Goal: Task Accomplishment & Management: Use online tool/utility

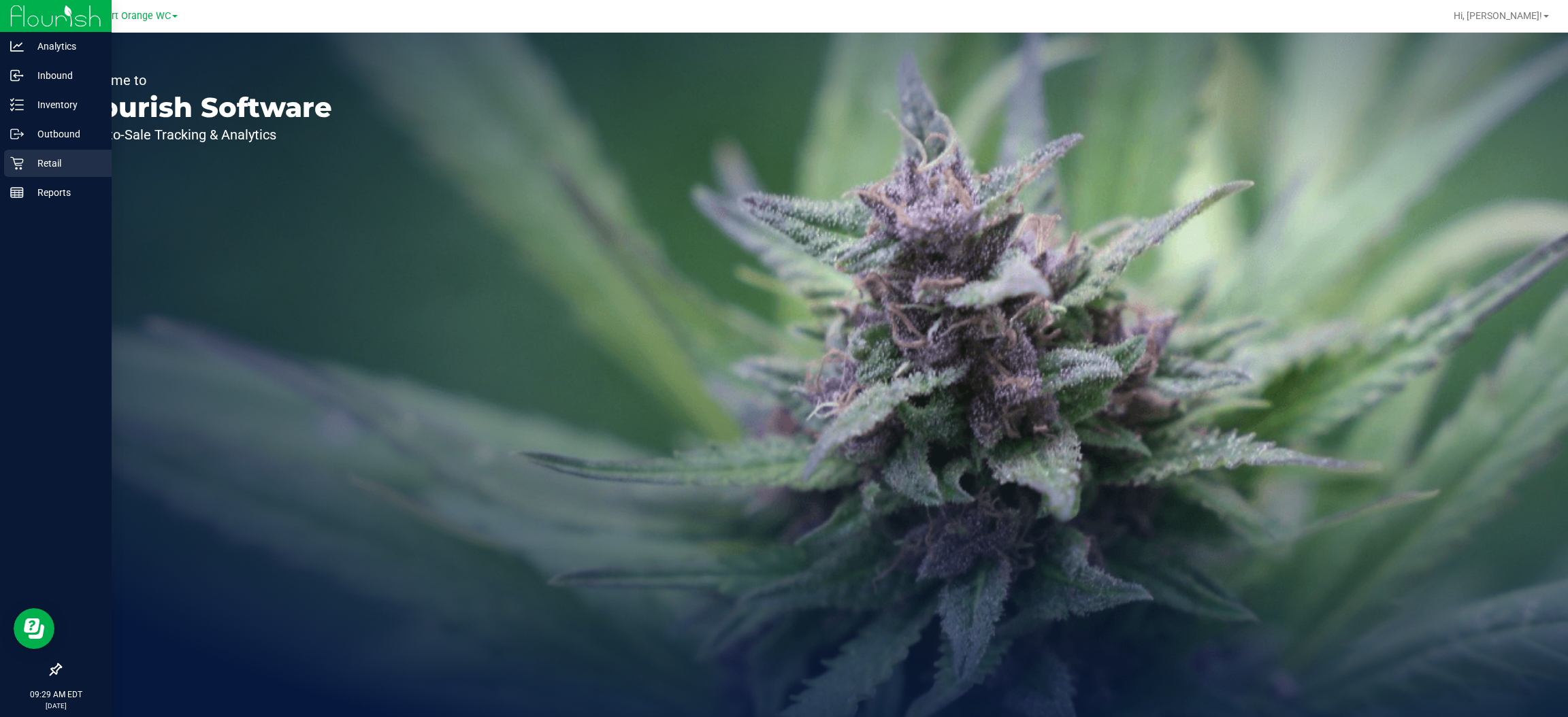
click at [15, 163] on icon at bounding box center [17, 163] width 13 height 13
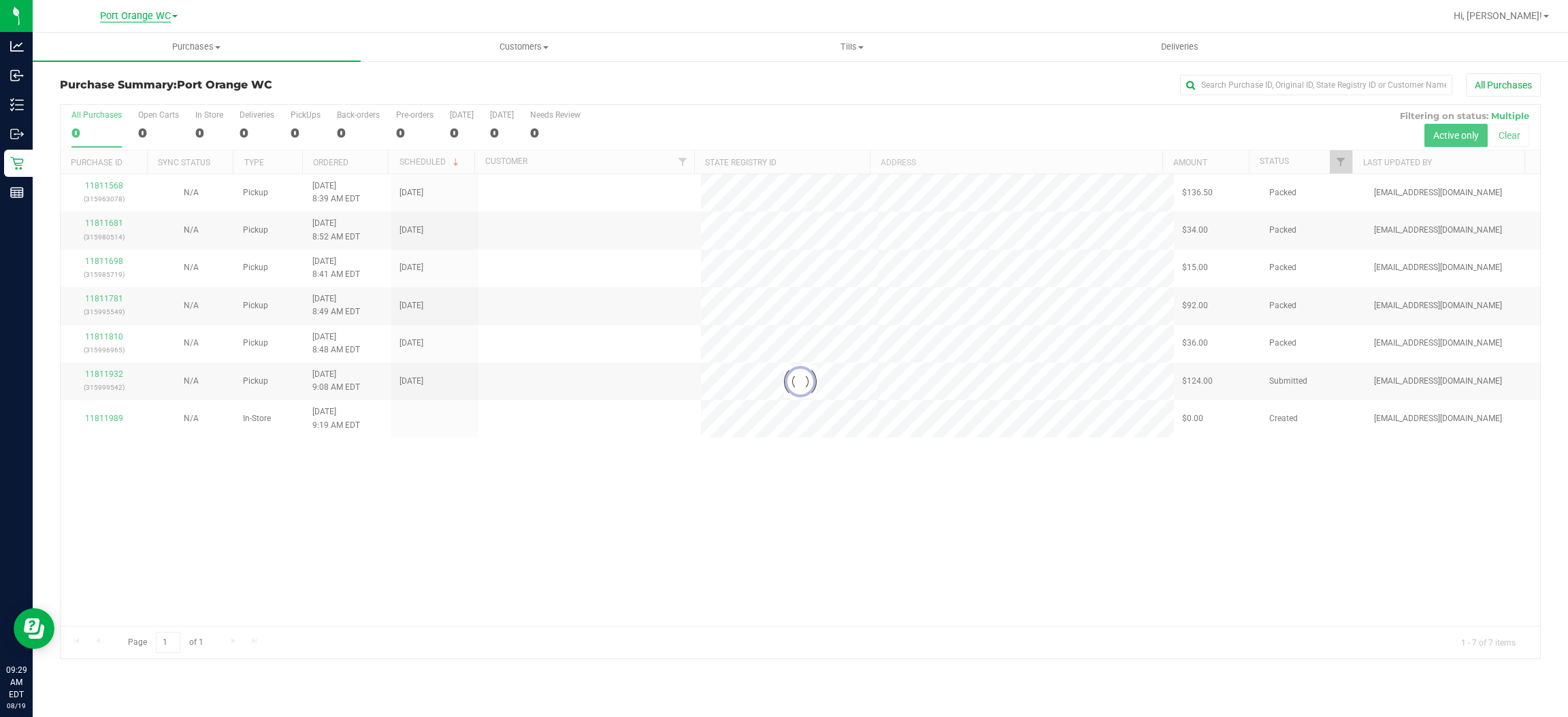
click at [161, 15] on span "Port Orange WC" at bounding box center [135, 16] width 71 height 12
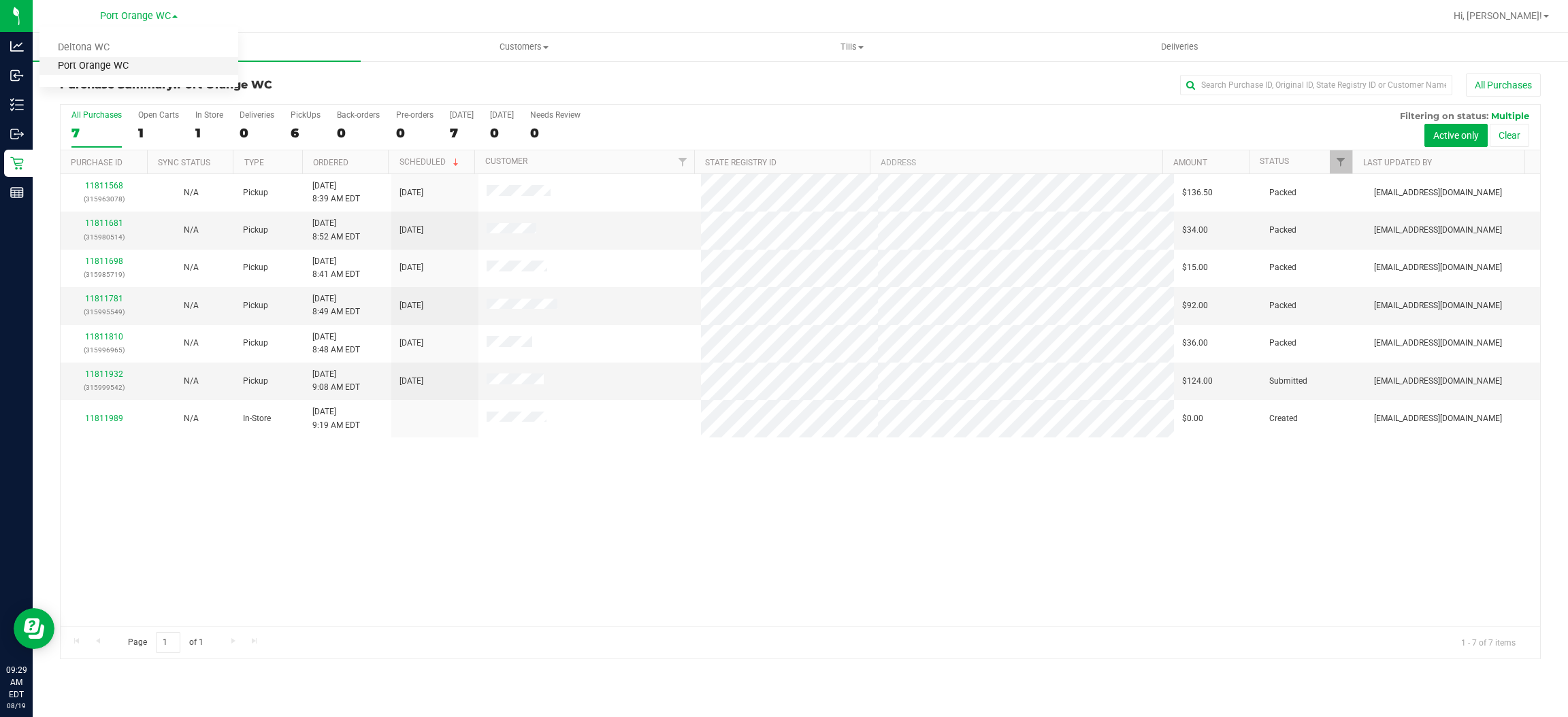
click at [105, 62] on link "Port Orange WC" at bounding box center [139, 66] width 199 height 18
click at [211, 44] on span "Purchases" at bounding box center [196, 47] width 328 height 12
click at [89, 99] on span "Fulfillment" at bounding box center [75, 98] width 84 height 12
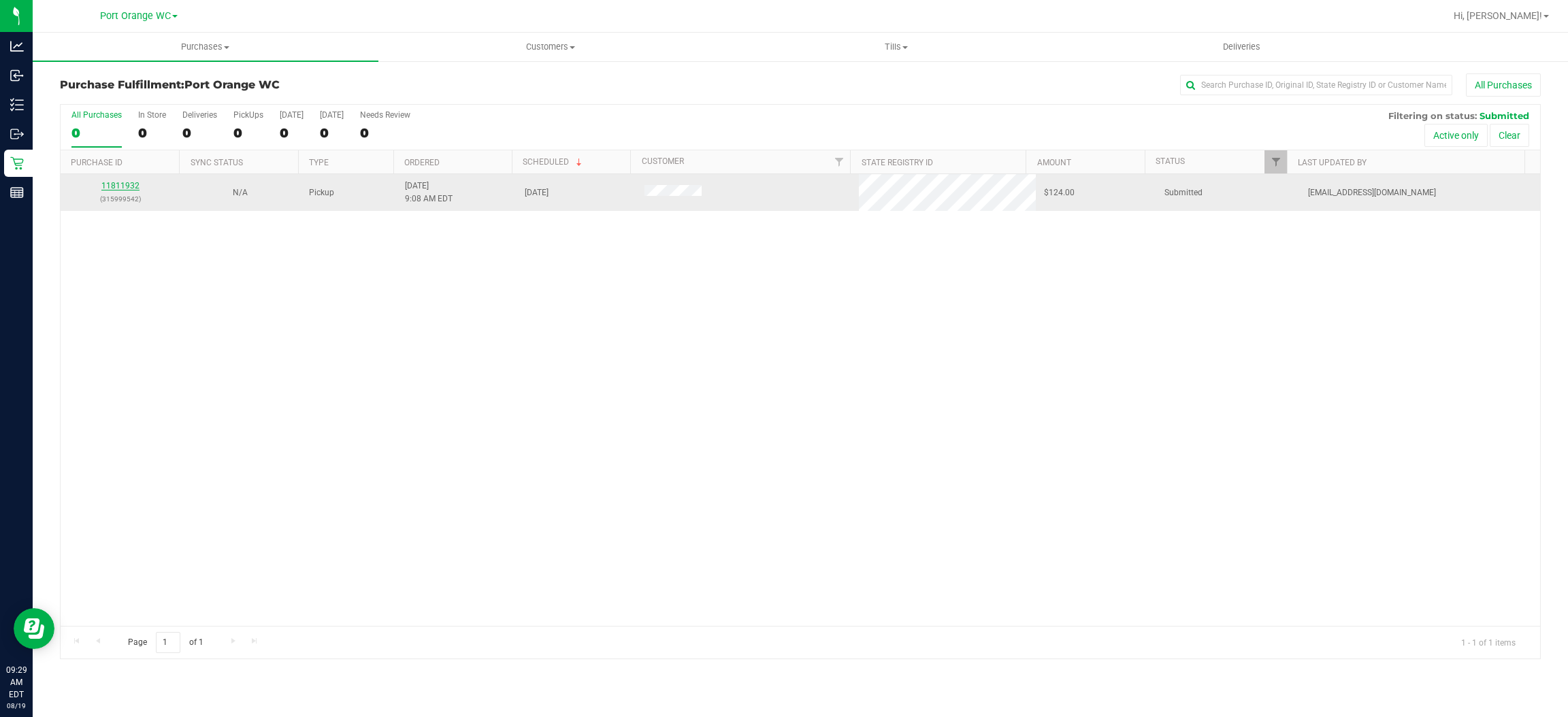
click at [109, 183] on link "11811932" at bounding box center [120, 185] width 38 height 10
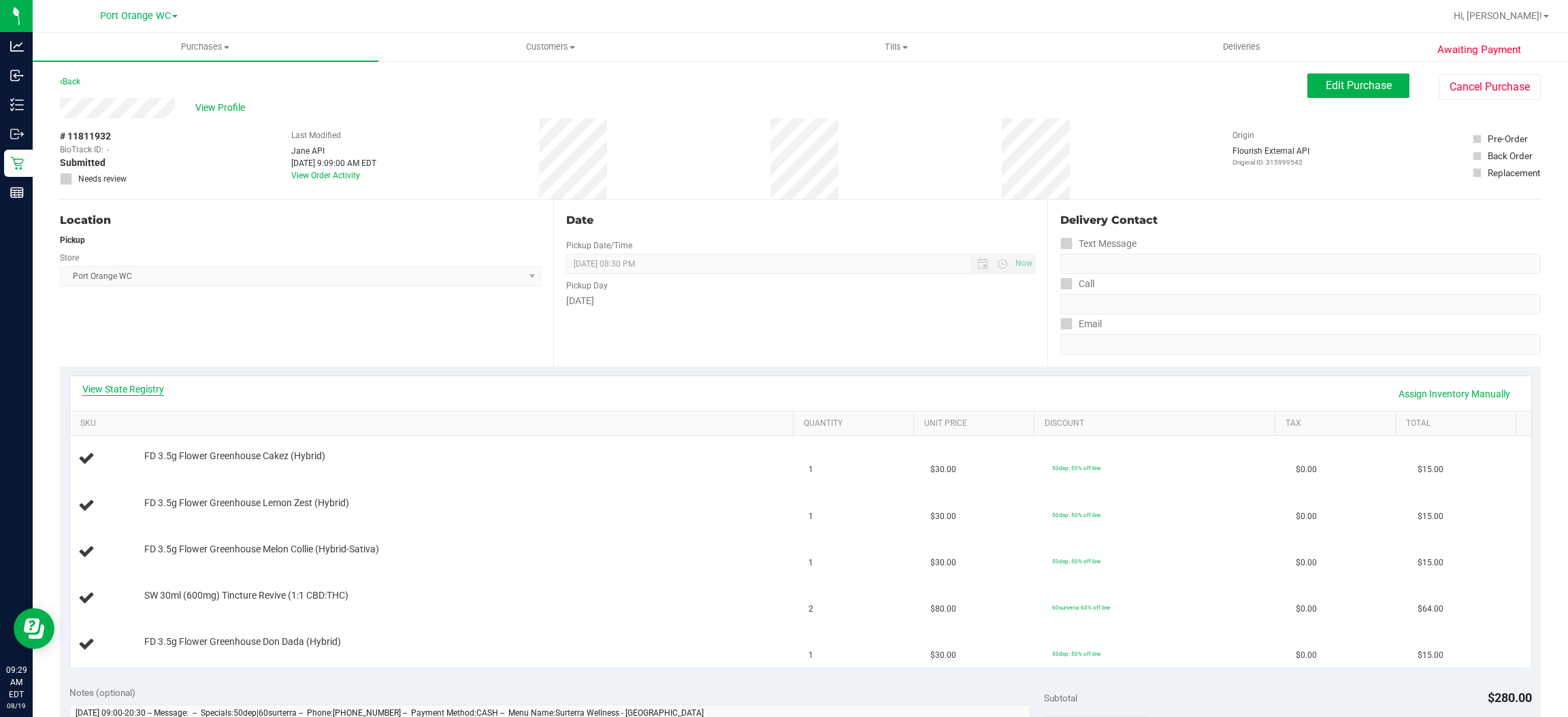
click at [154, 394] on link "View State Registry" at bounding box center [122, 389] width 81 height 14
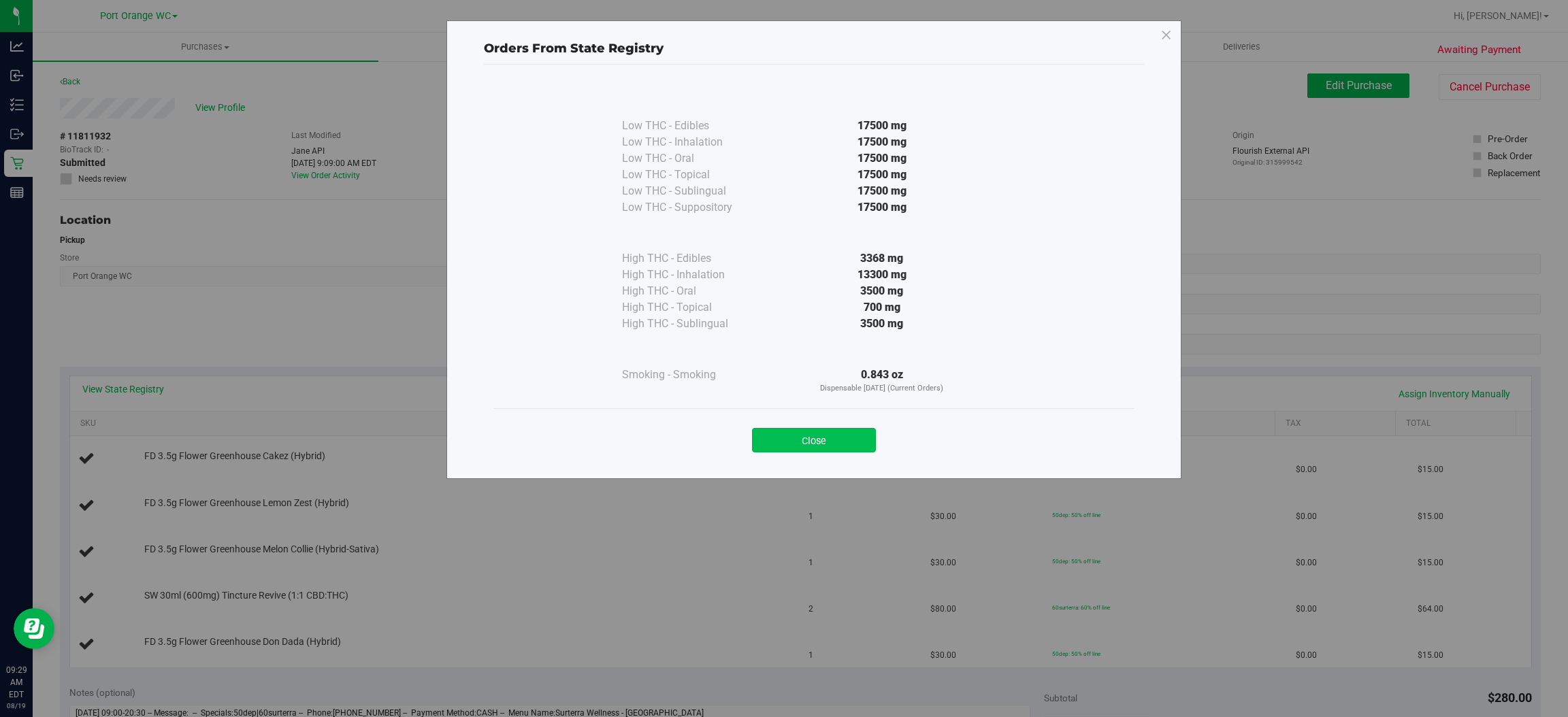
click at [810, 446] on button "Close" at bounding box center [814, 440] width 124 height 24
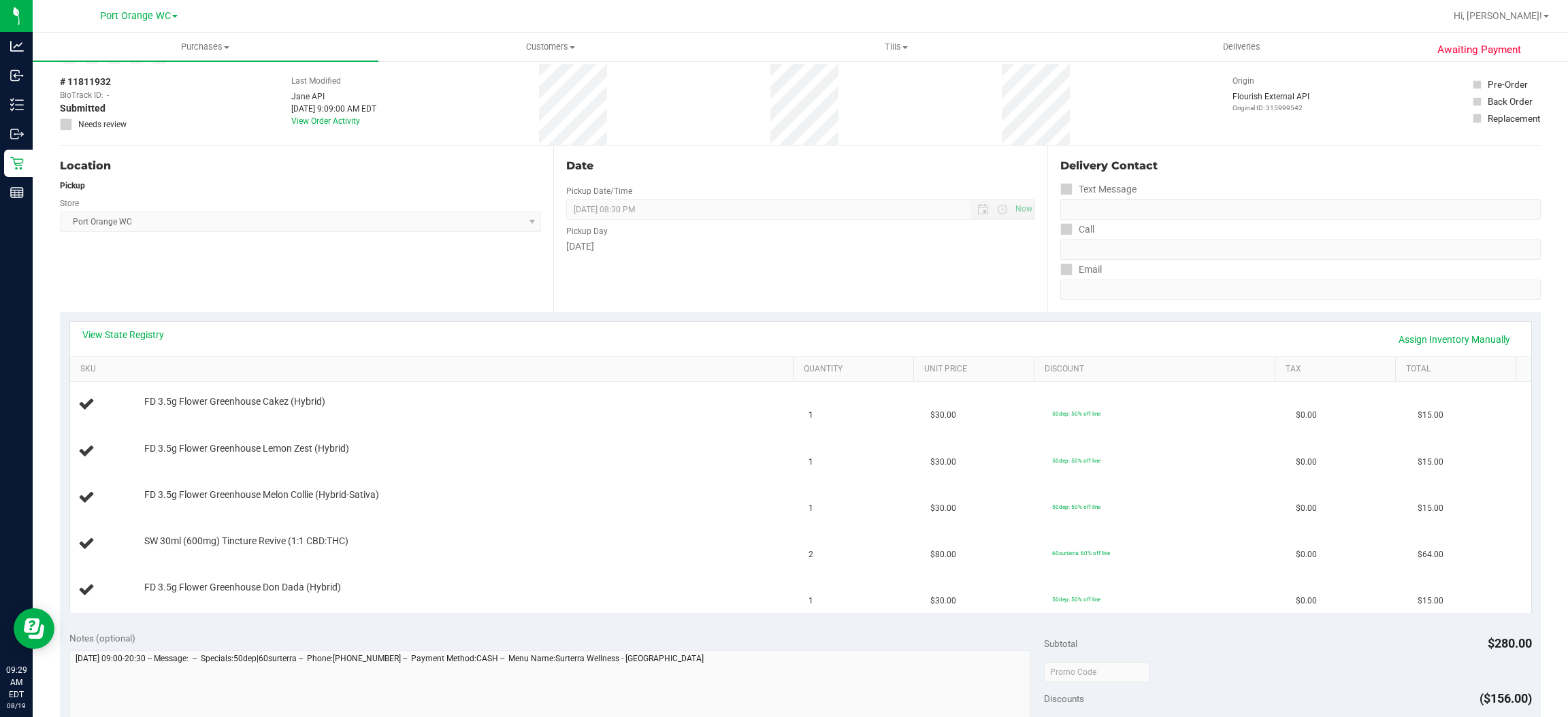
scroll to position [59, 0]
click at [122, 329] on link "View State Registry" at bounding box center [122, 330] width 81 height 14
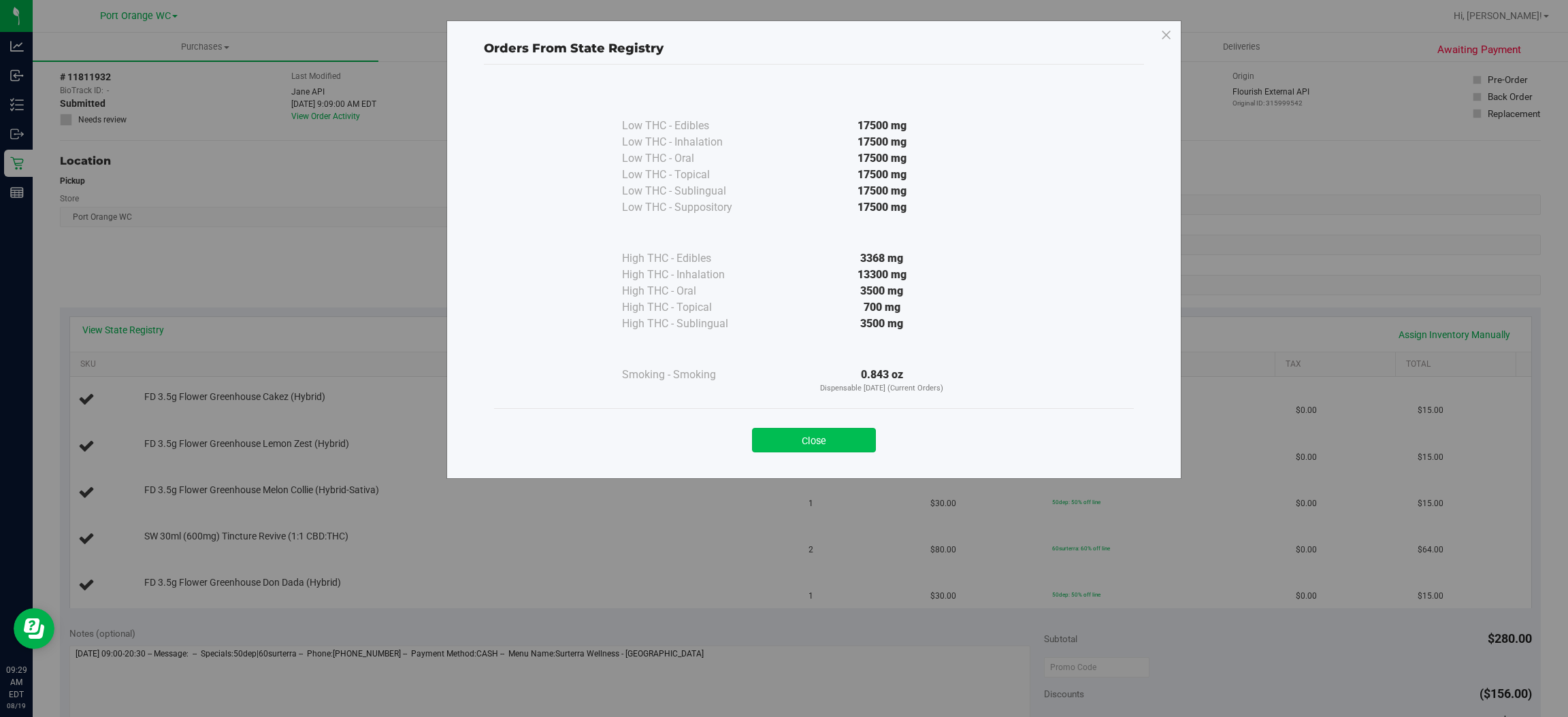
click at [798, 446] on button "Close" at bounding box center [814, 440] width 124 height 24
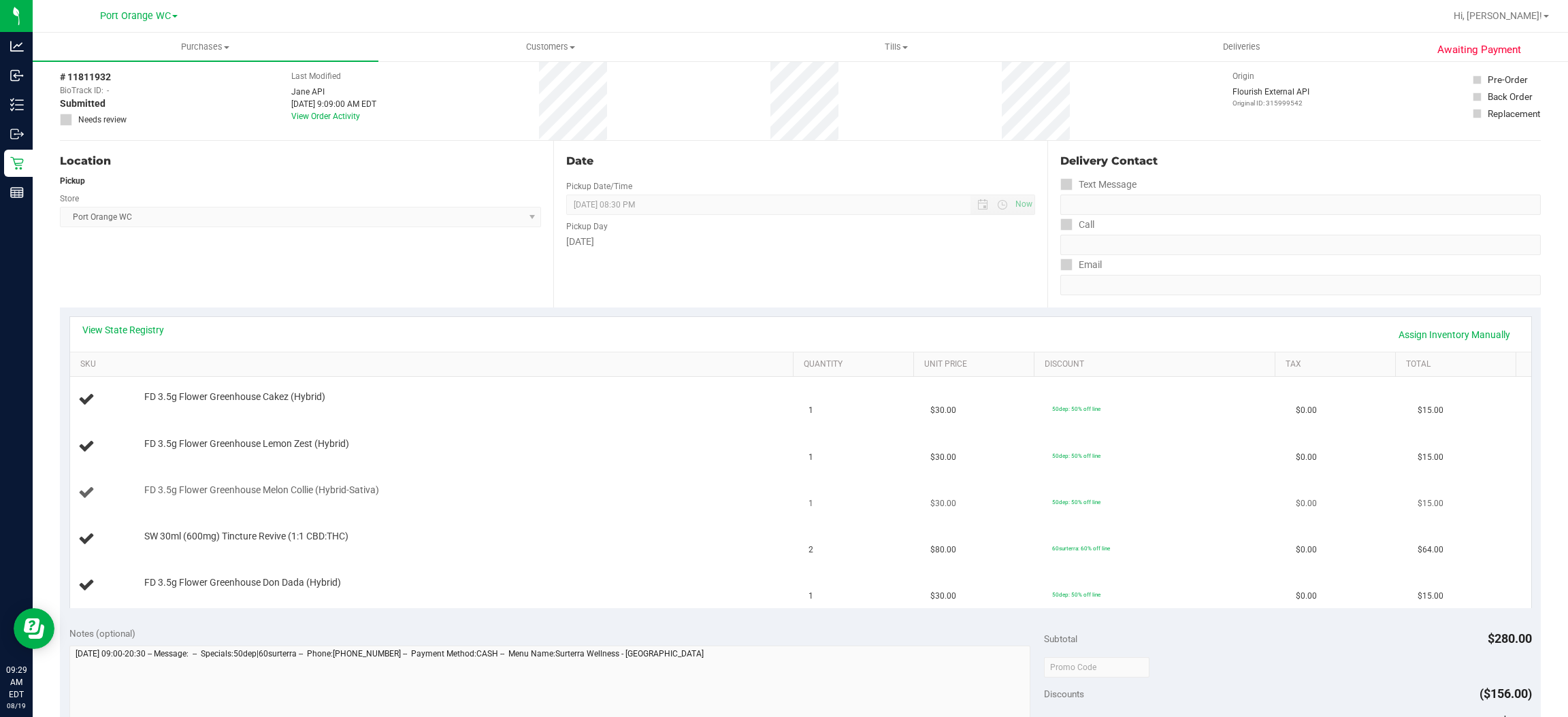
click at [692, 515] on td "FD 3.5g Flower Greenhouse Melon Collie (Hybrid-Sativa)" at bounding box center [435, 493] width 731 height 46
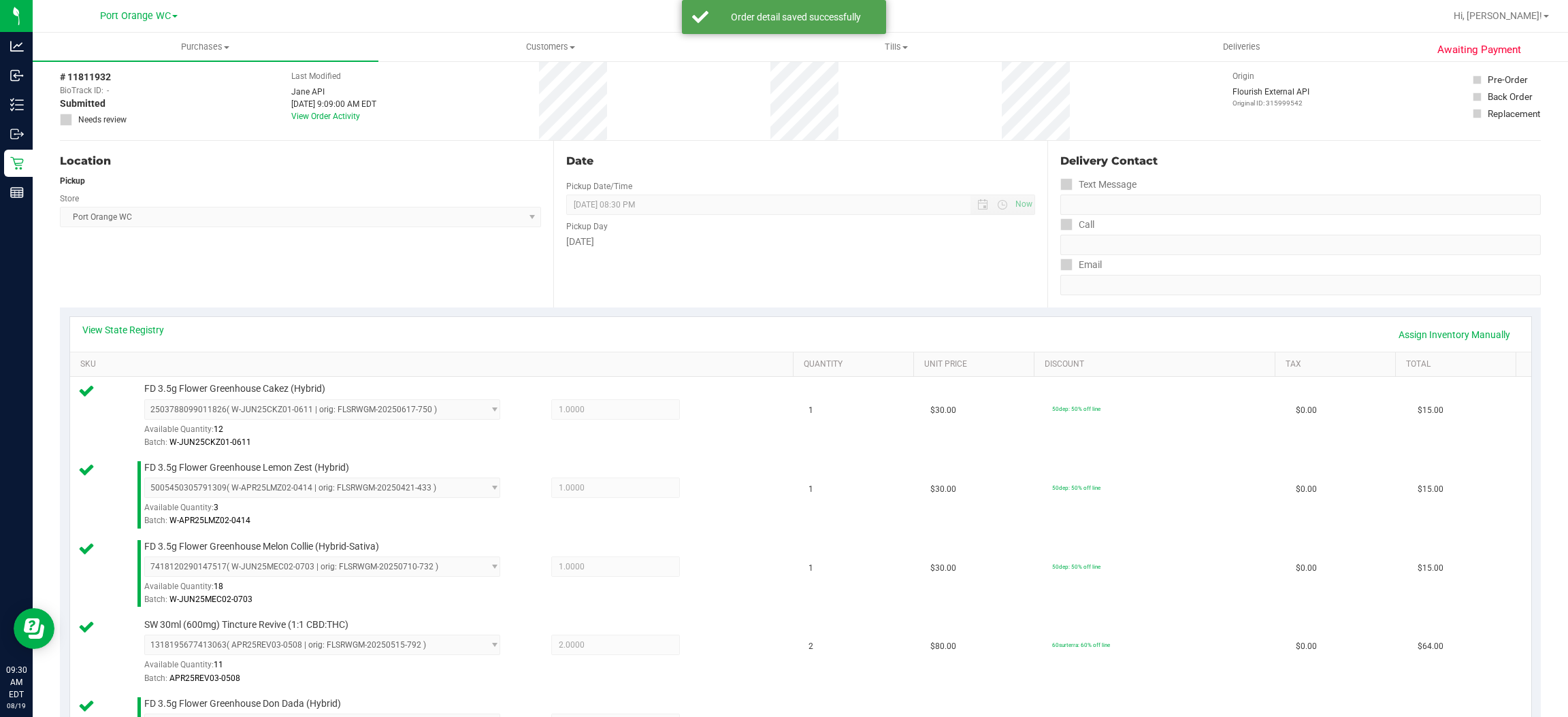
scroll to position [713, 0]
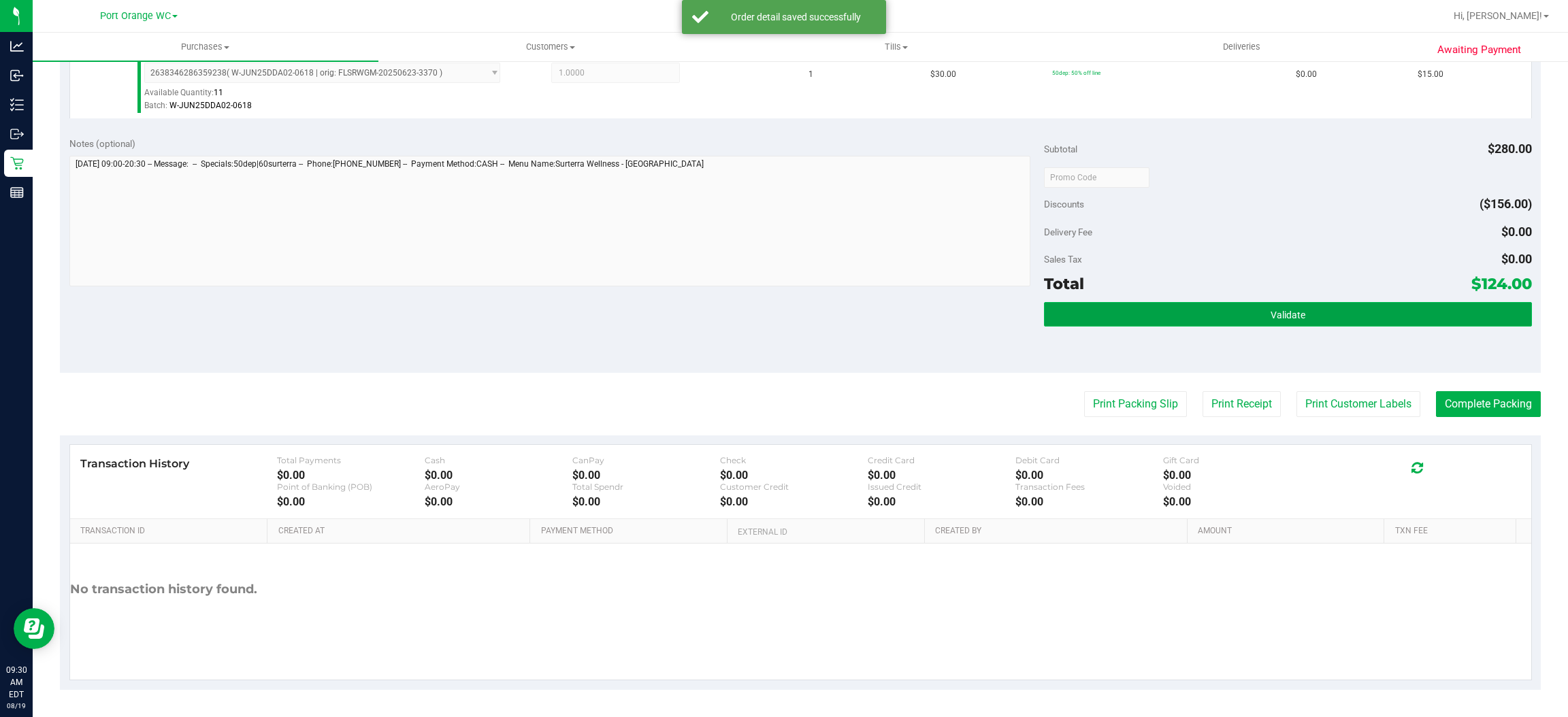
click at [1349, 317] on button "Validate" at bounding box center [1287, 314] width 487 height 24
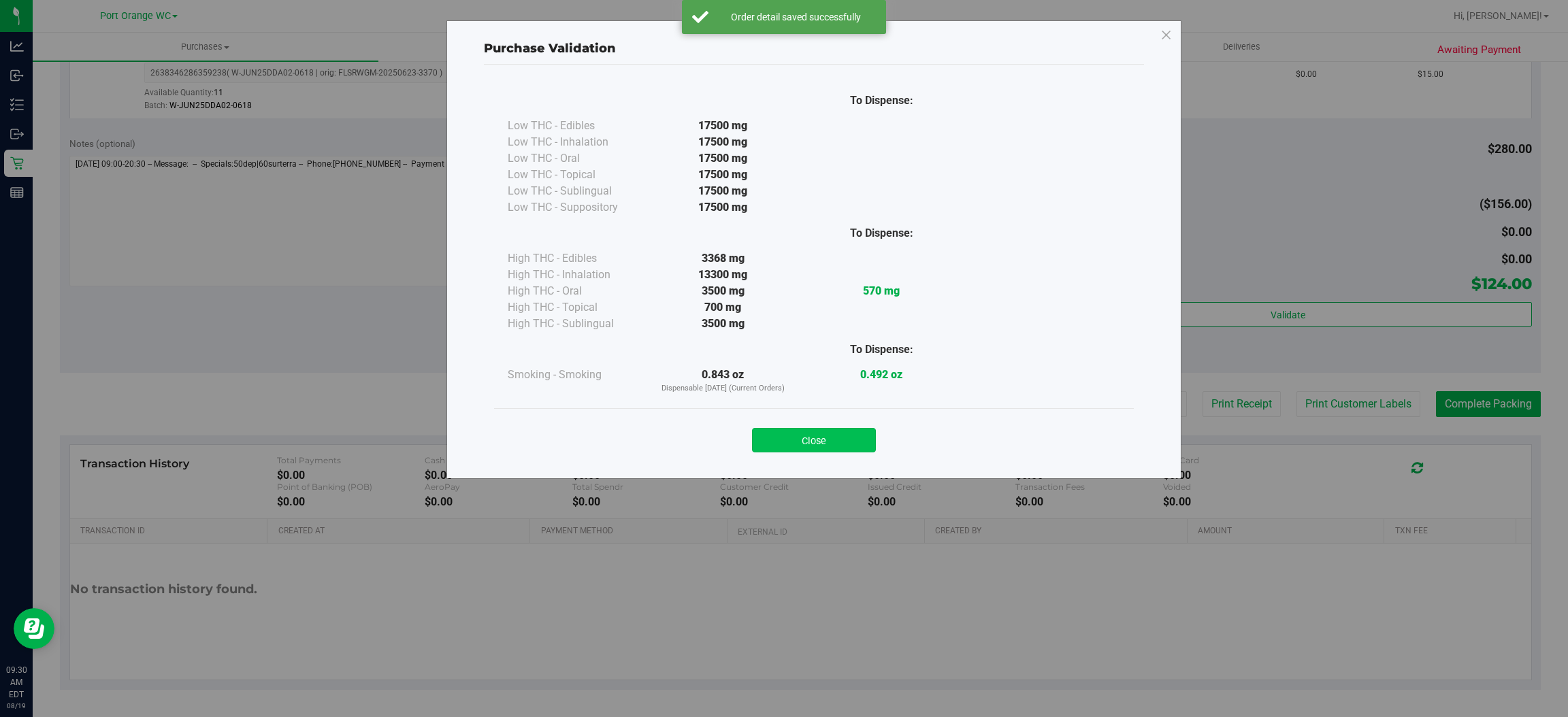
click at [815, 449] on button "Close" at bounding box center [814, 440] width 124 height 24
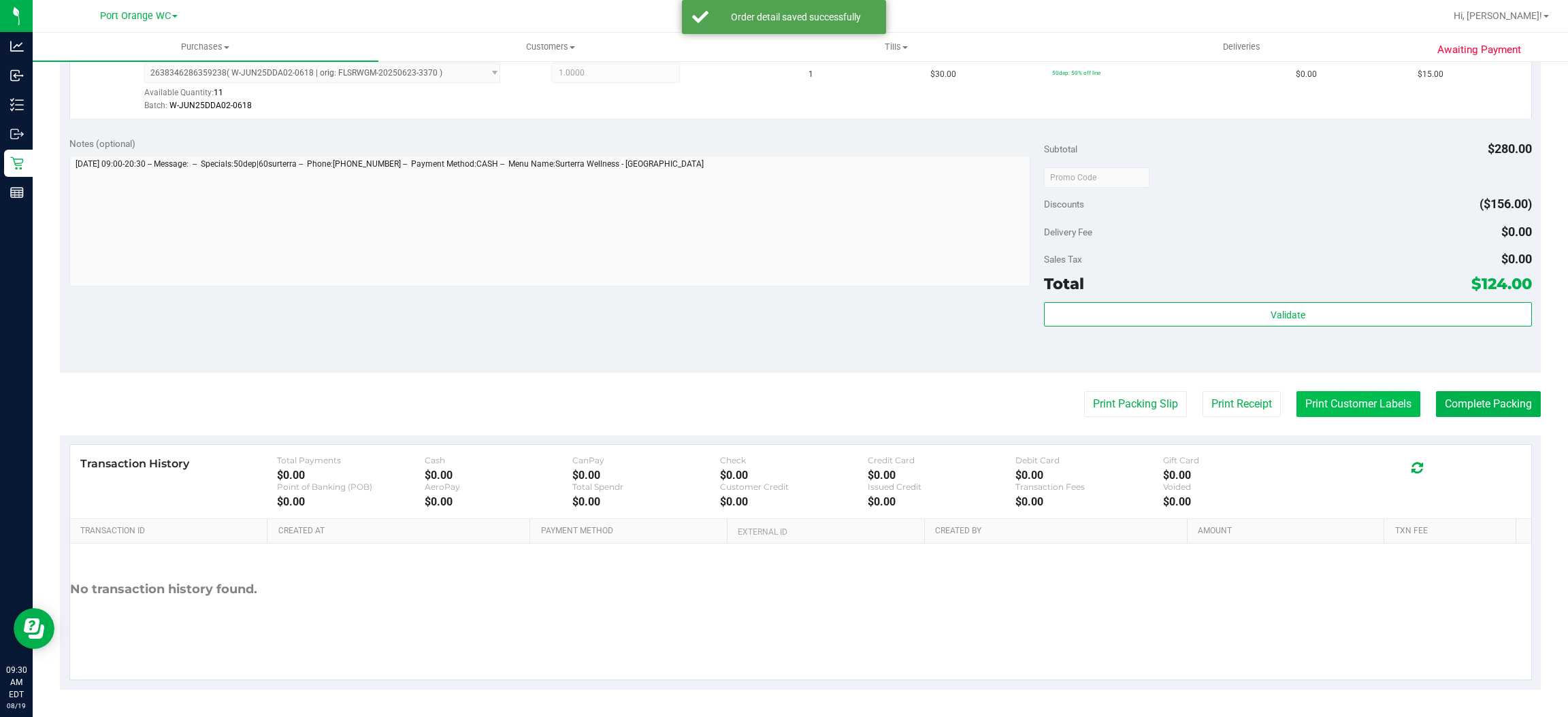
click at [1330, 402] on button "Print Customer Labels" at bounding box center [1358, 404] width 124 height 26
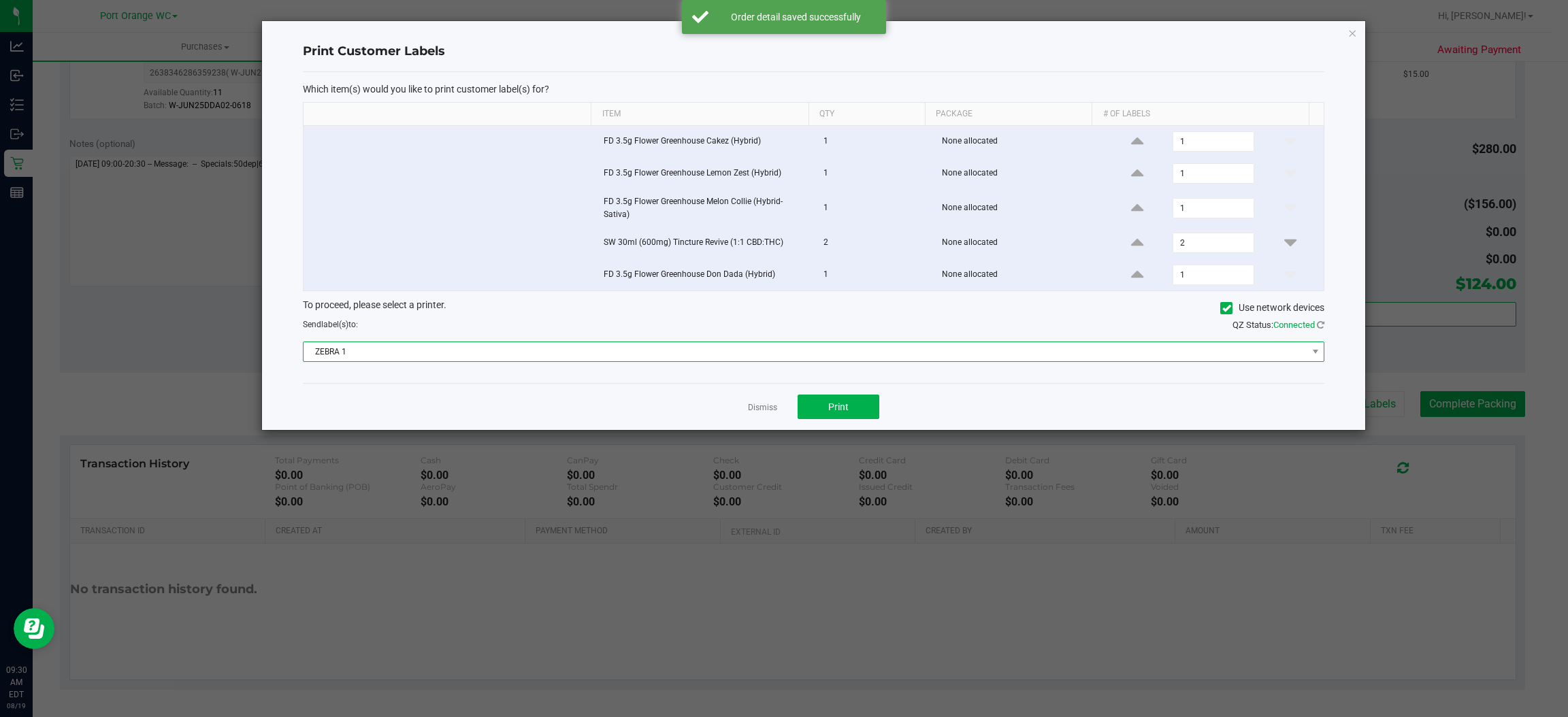
click at [592, 358] on span "ZEBRA 1" at bounding box center [805, 352] width 1003 height 19
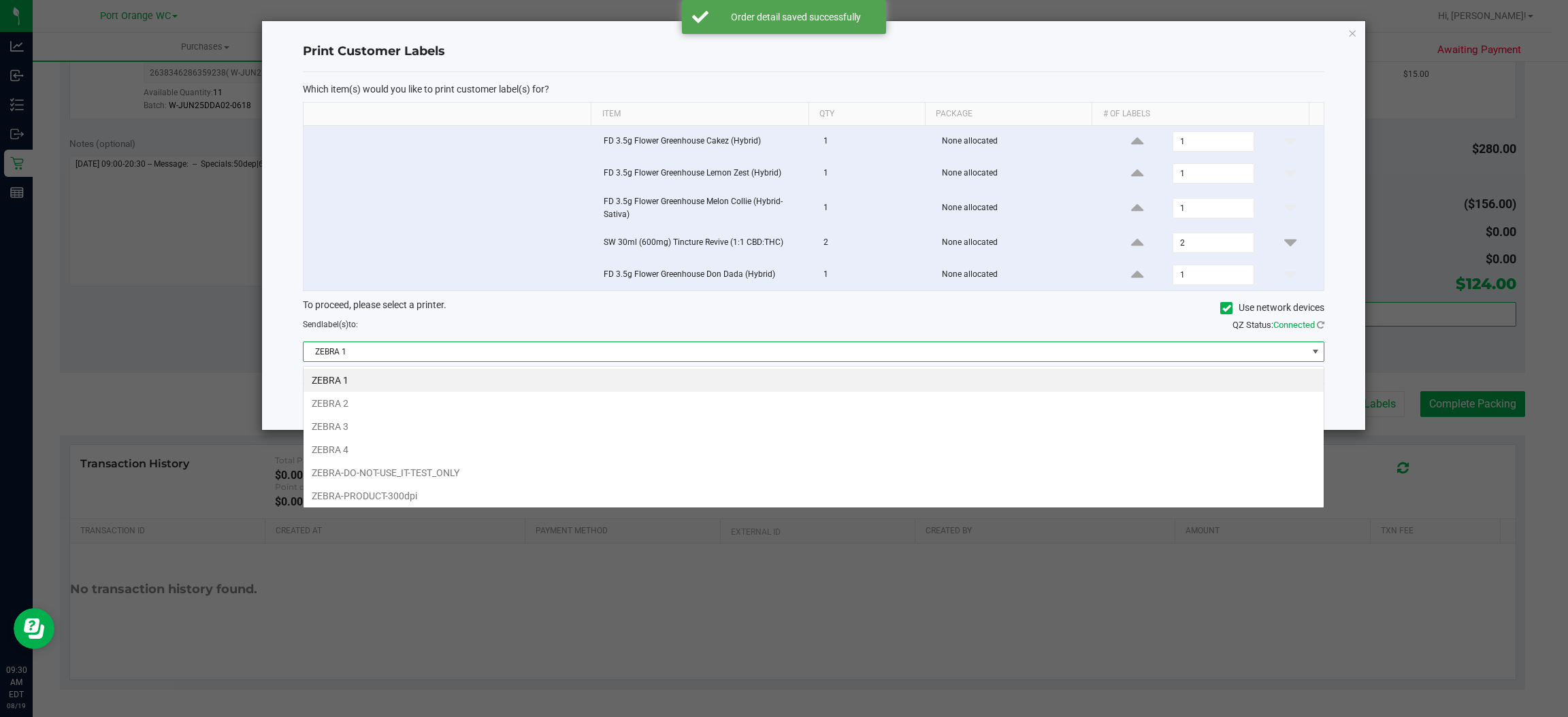
scroll to position [21, 1021]
click at [336, 402] on li "ZEBRA 2" at bounding box center [813, 404] width 1020 height 23
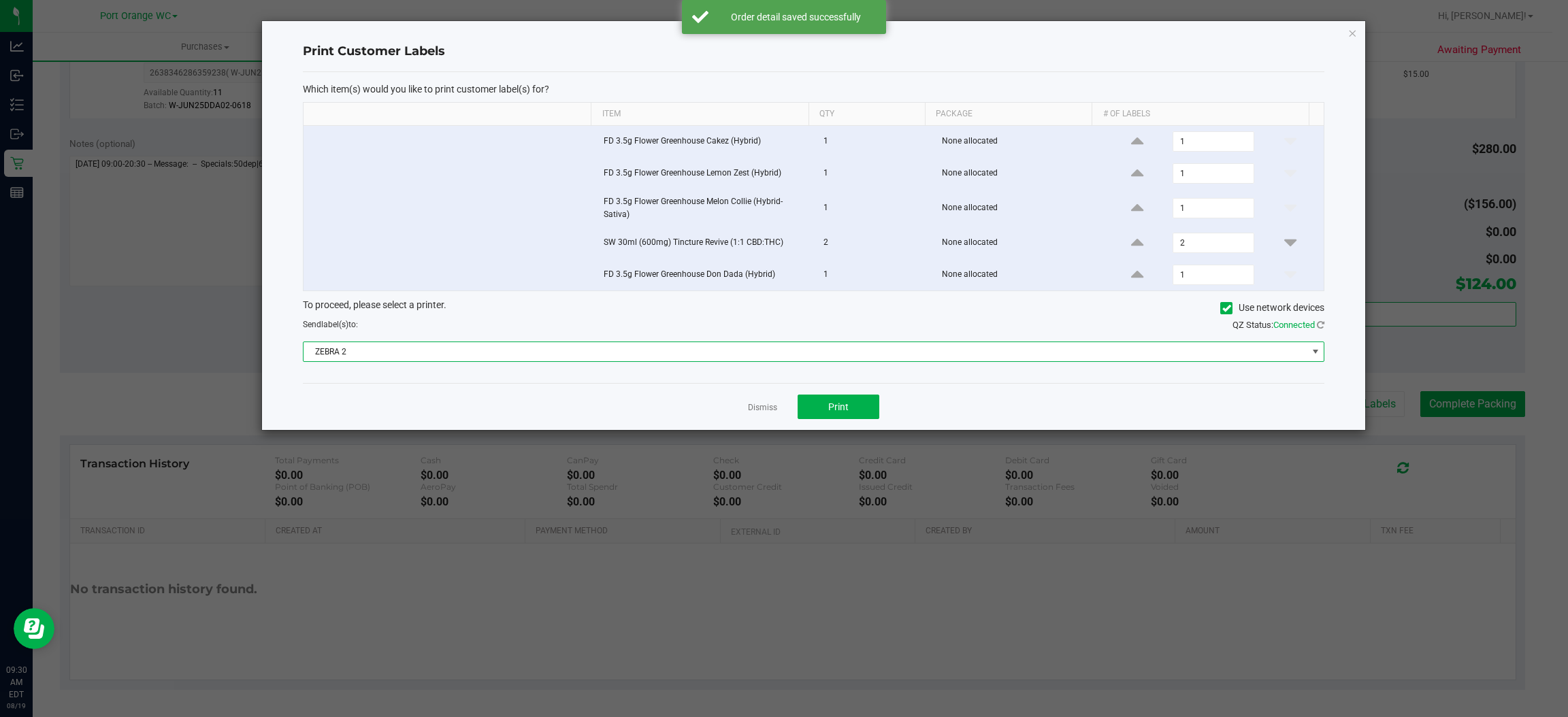
click at [902, 412] on div "Dismiss Print" at bounding box center [813, 407] width 1021 height 47
click at [846, 416] on button "Print" at bounding box center [838, 406] width 81 height 24
click at [753, 411] on link "Dismiss" at bounding box center [762, 408] width 29 height 12
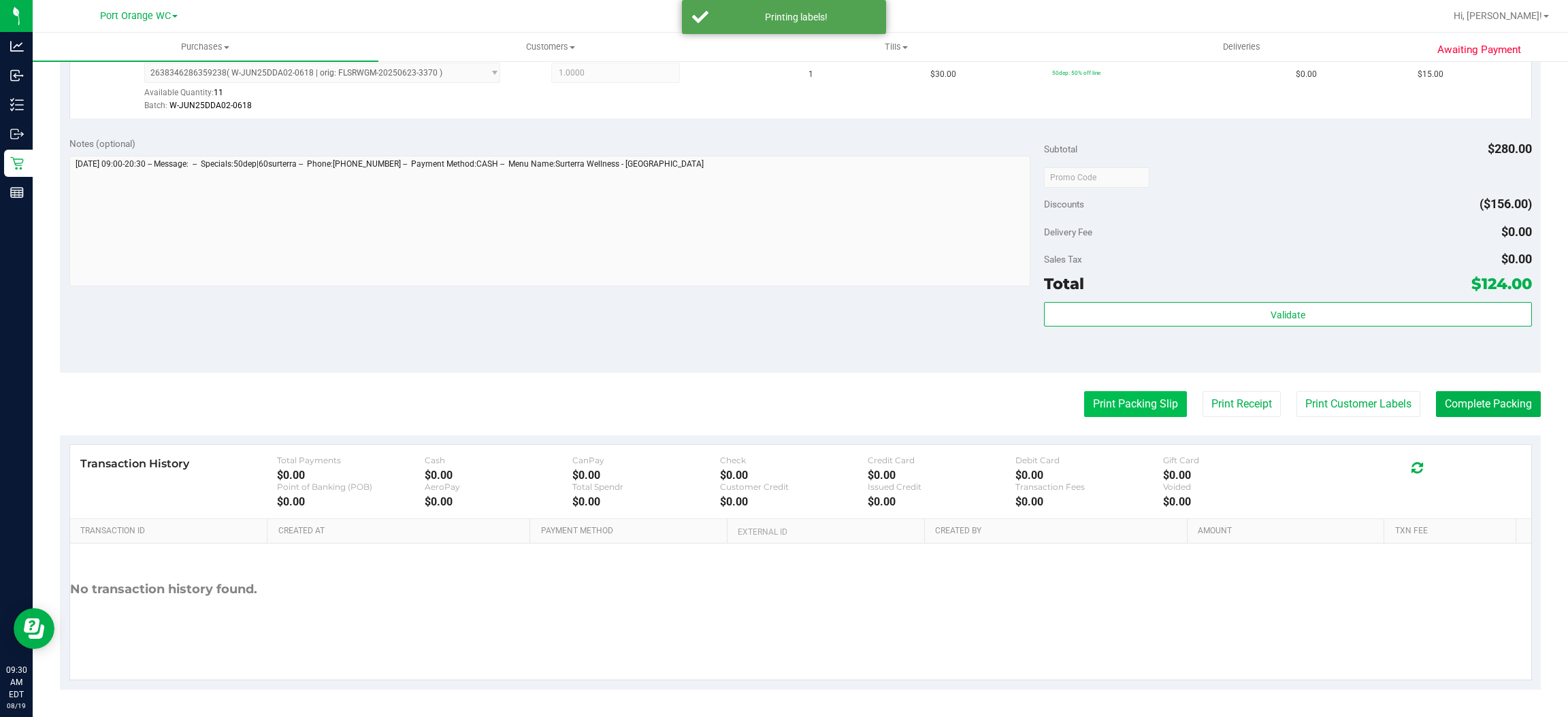
click at [1091, 402] on button "Print Packing Slip" at bounding box center [1135, 404] width 103 height 26
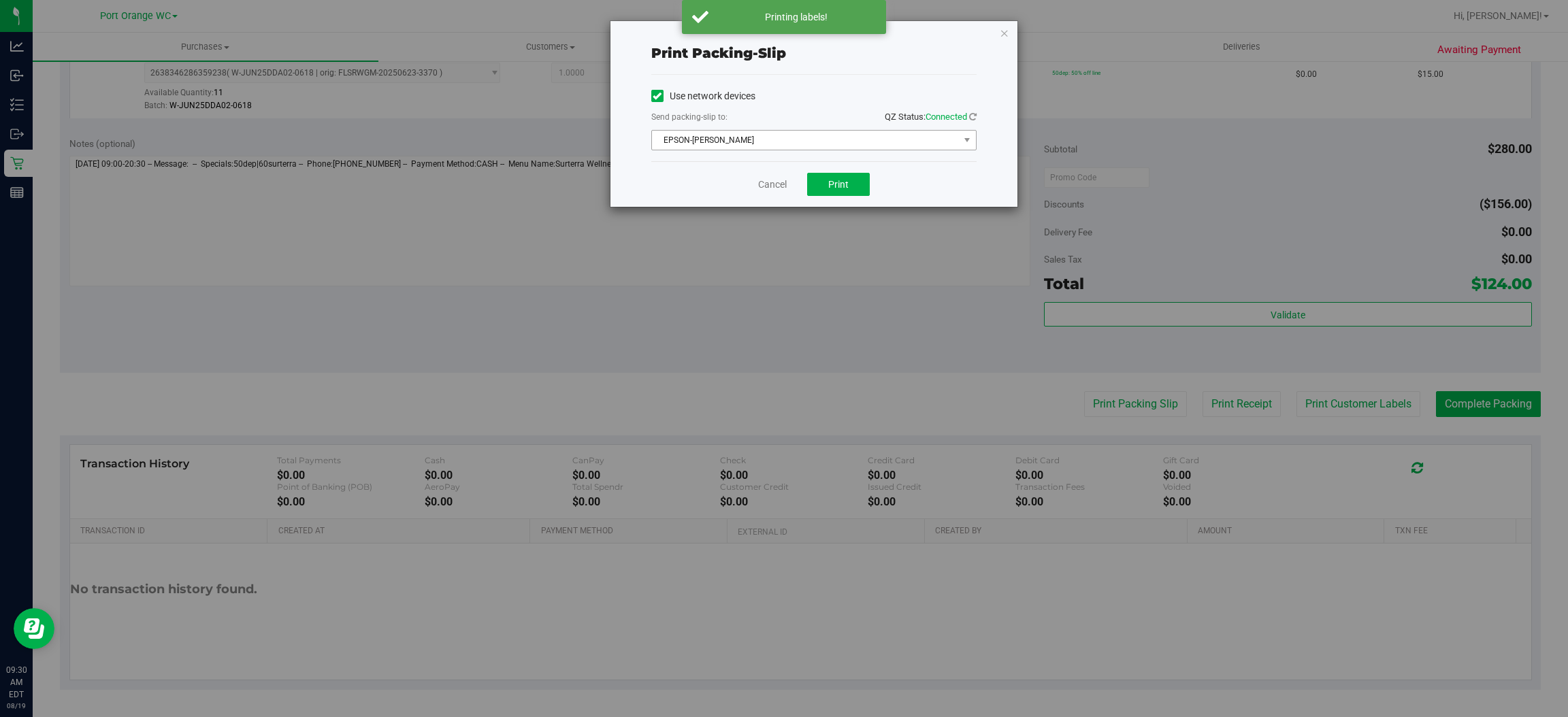
click at [744, 134] on span "EPSON-BOBBIE-GENTRY" at bounding box center [805, 140] width 307 height 19
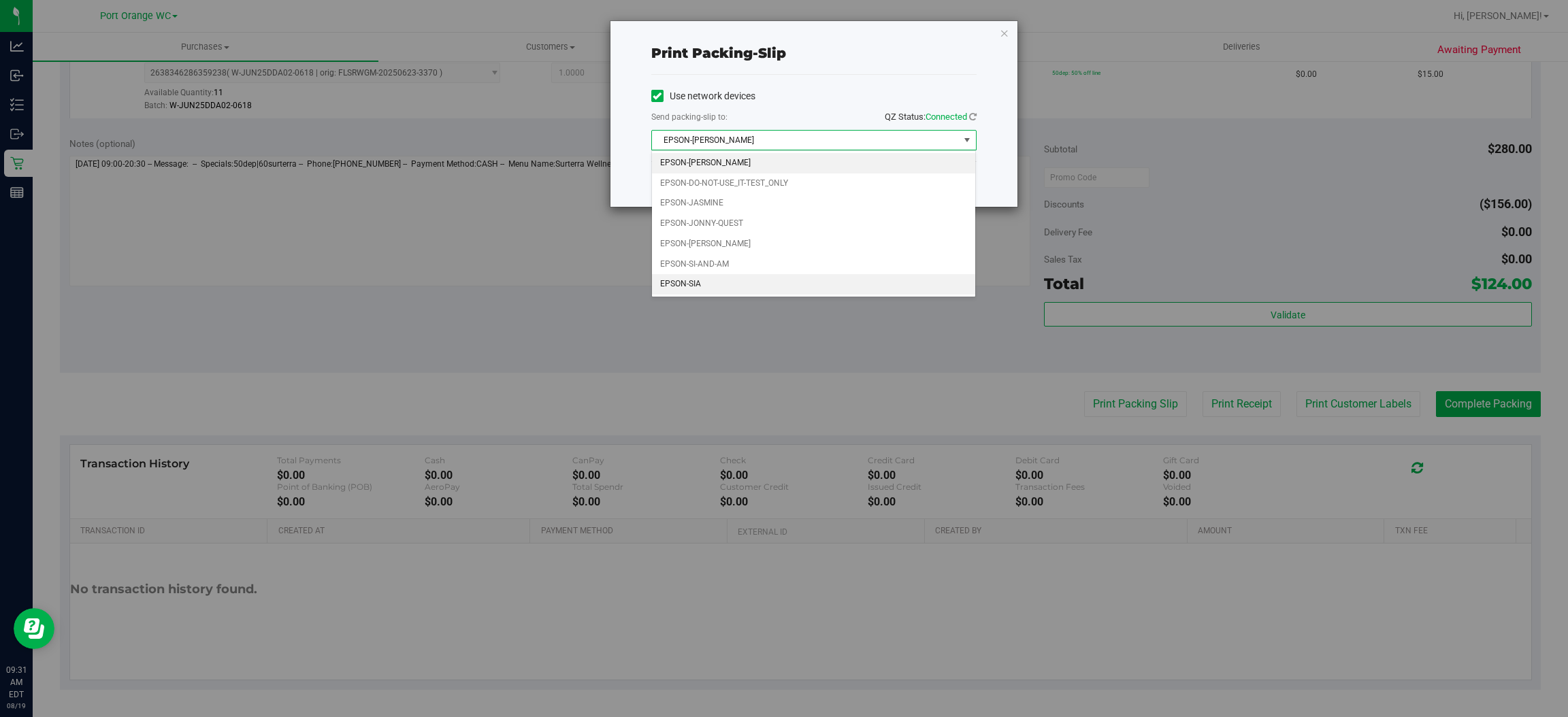
click at [673, 293] on li "EPSON-SIA" at bounding box center [814, 284] width 324 height 21
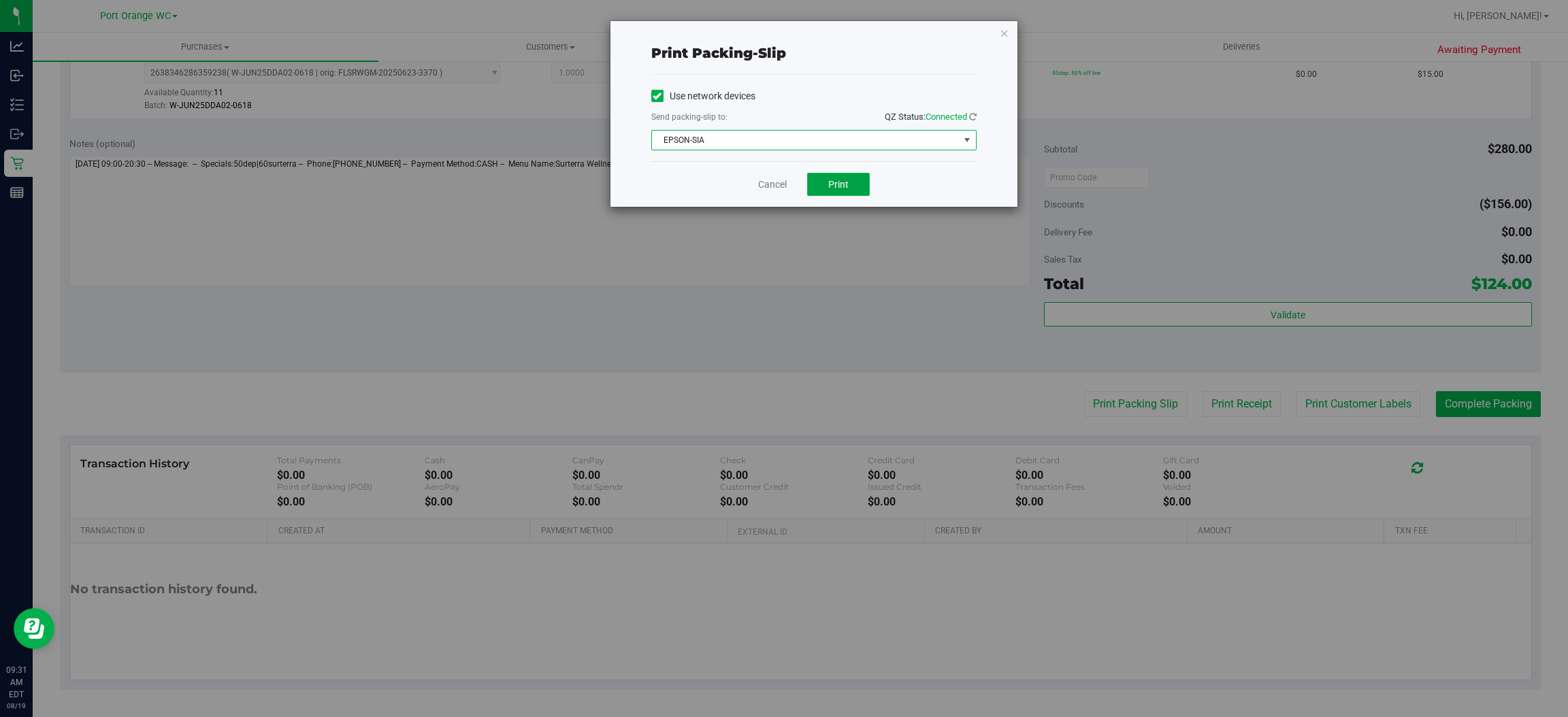
click at [835, 181] on span "Print" at bounding box center [839, 184] width 21 height 11
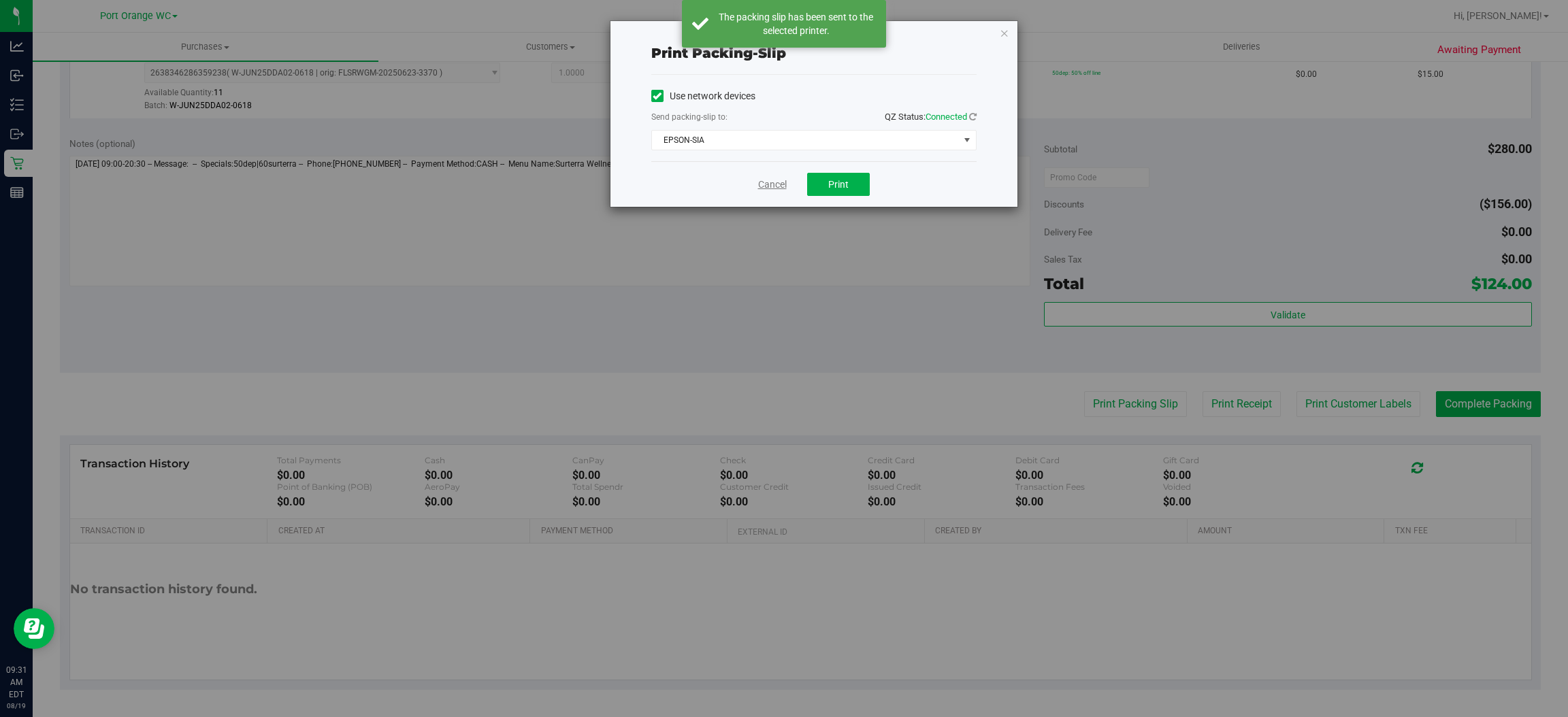
click at [771, 185] on link "Cancel" at bounding box center [772, 184] width 29 height 14
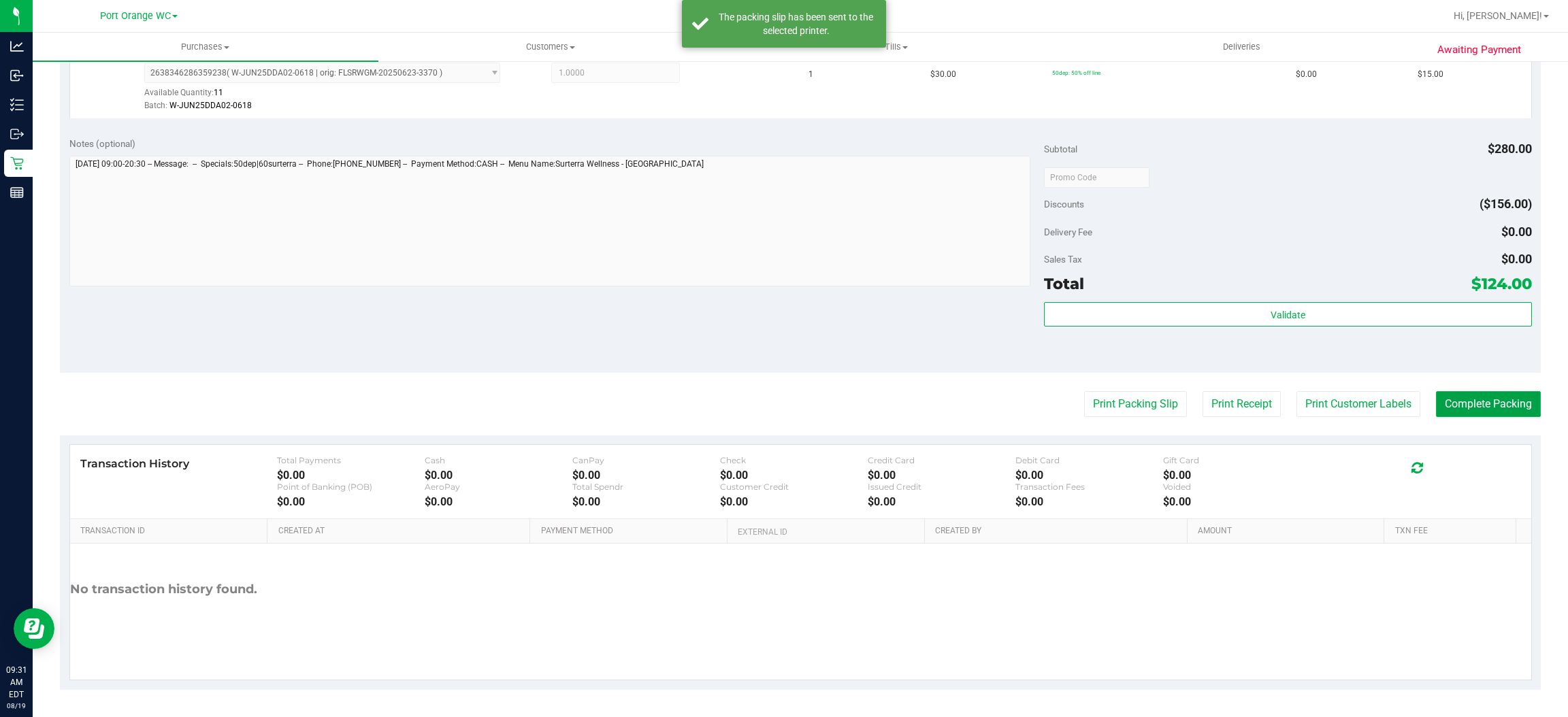
click at [1473, 405] on button "Complete Packing" at bounding box center [1488, 404] width 105 height 26
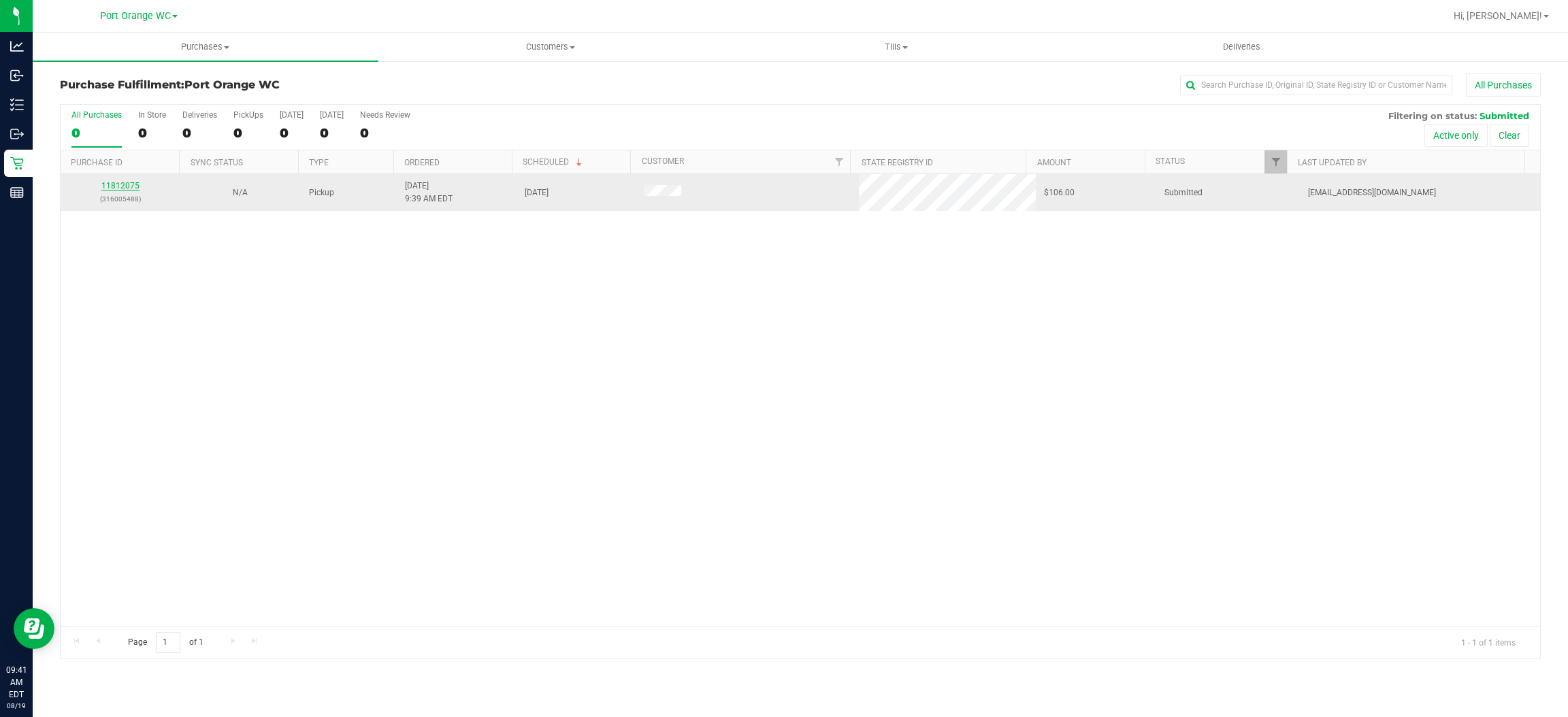
click at [126, 186] on link "11812075" at bounding box center [120, 185] width 38 height 10
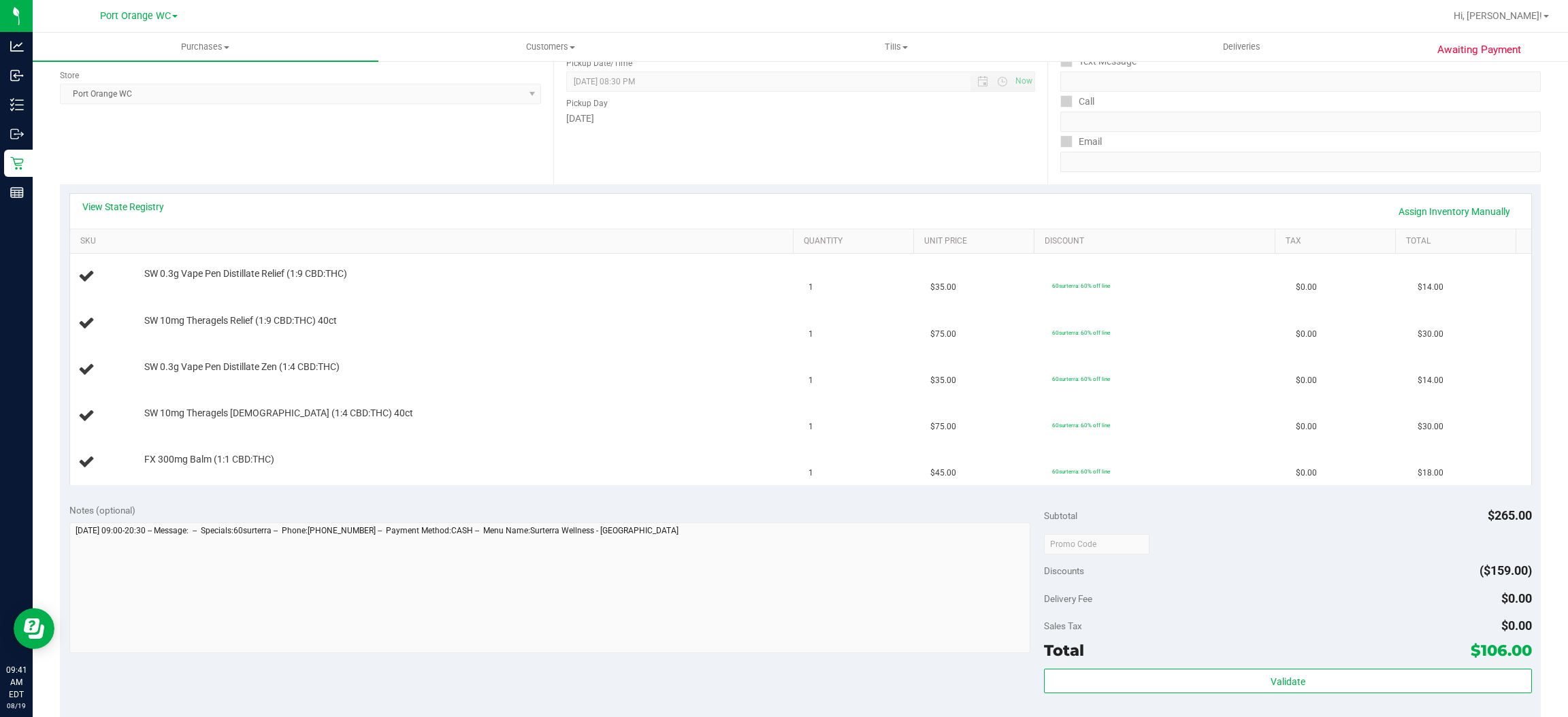
scroll to position [206, 0]
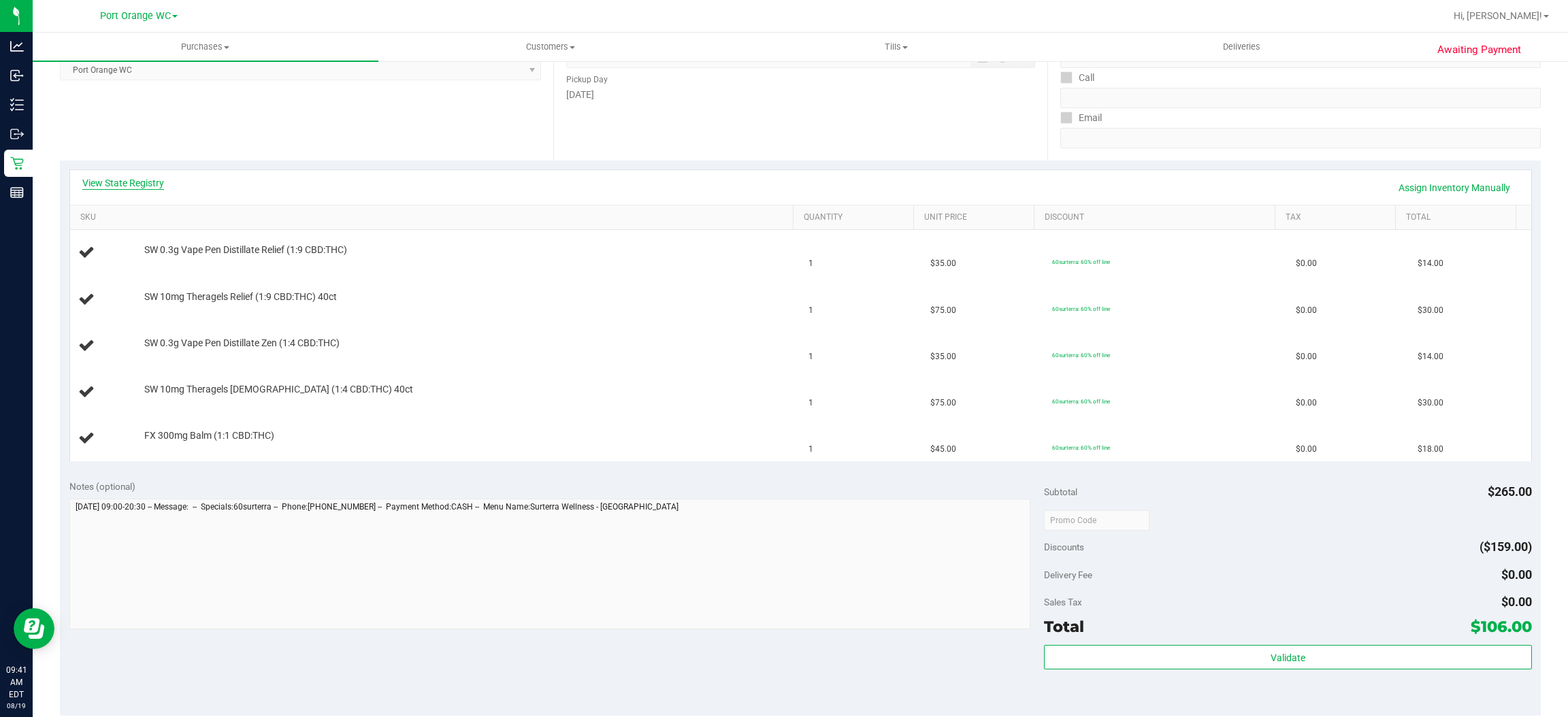
click at [107, 180] on link "View State Registry" at bounding box center [122, 183] width 81 height 14
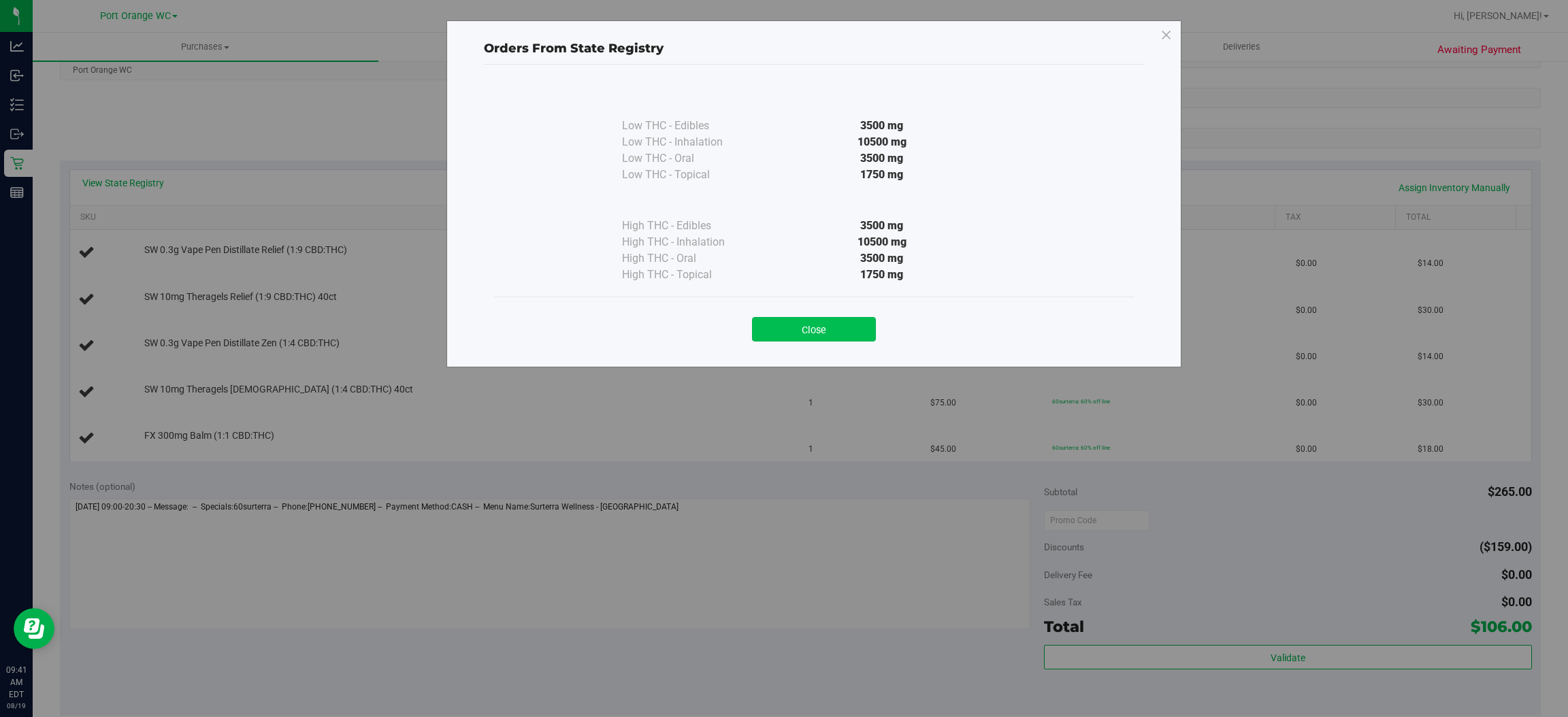
click at [819, 333] on button "Close" at bounding box center [814, 329] width 124 height 24
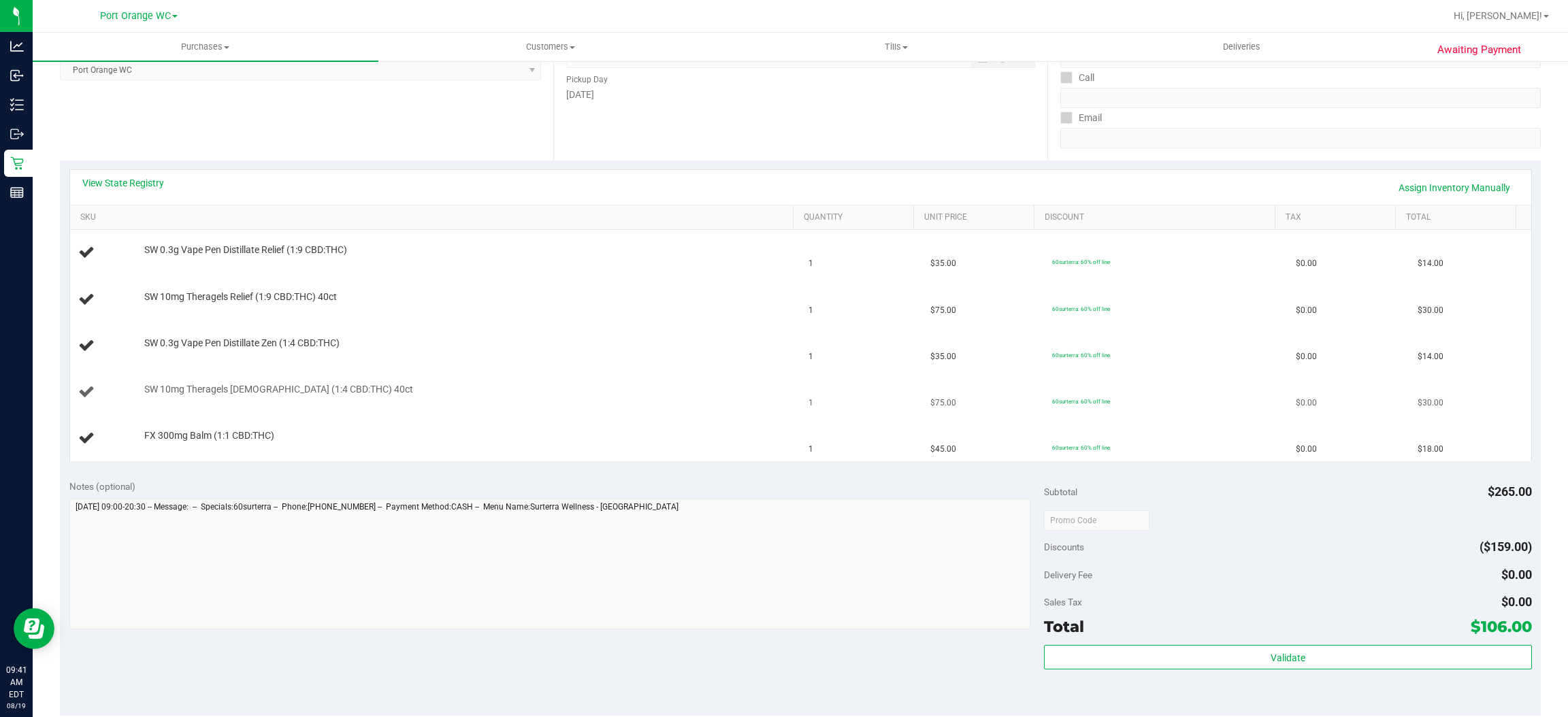
click at [839, 375] on td "1" at bounding box center [861, 392] width 122 height 46
click at [809, 375] on td "1" at bounding box center [861, 392] width 122 height 46
click at [806, 375] on td "1" at bounding box center [861, 392] width 122 height 46
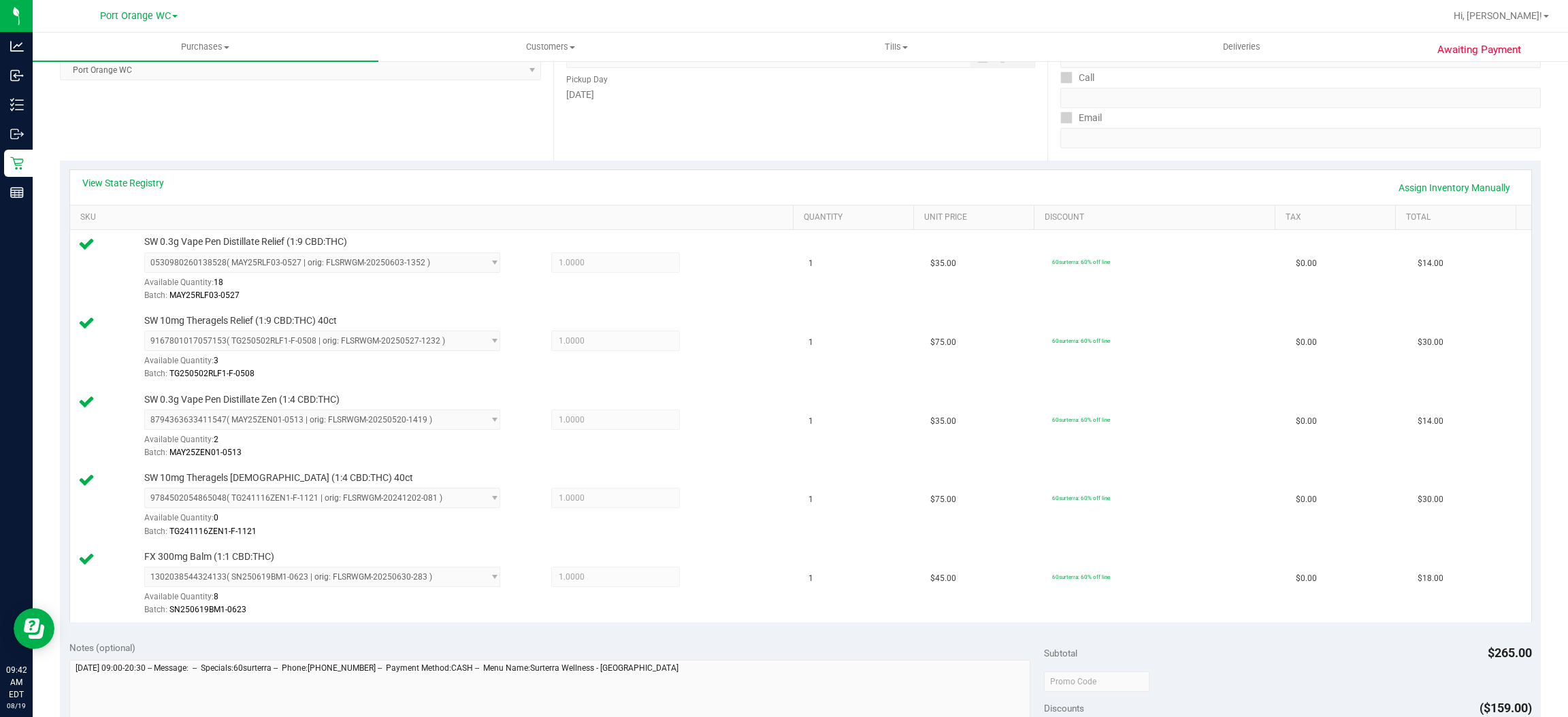
scroll to position [713, 0]
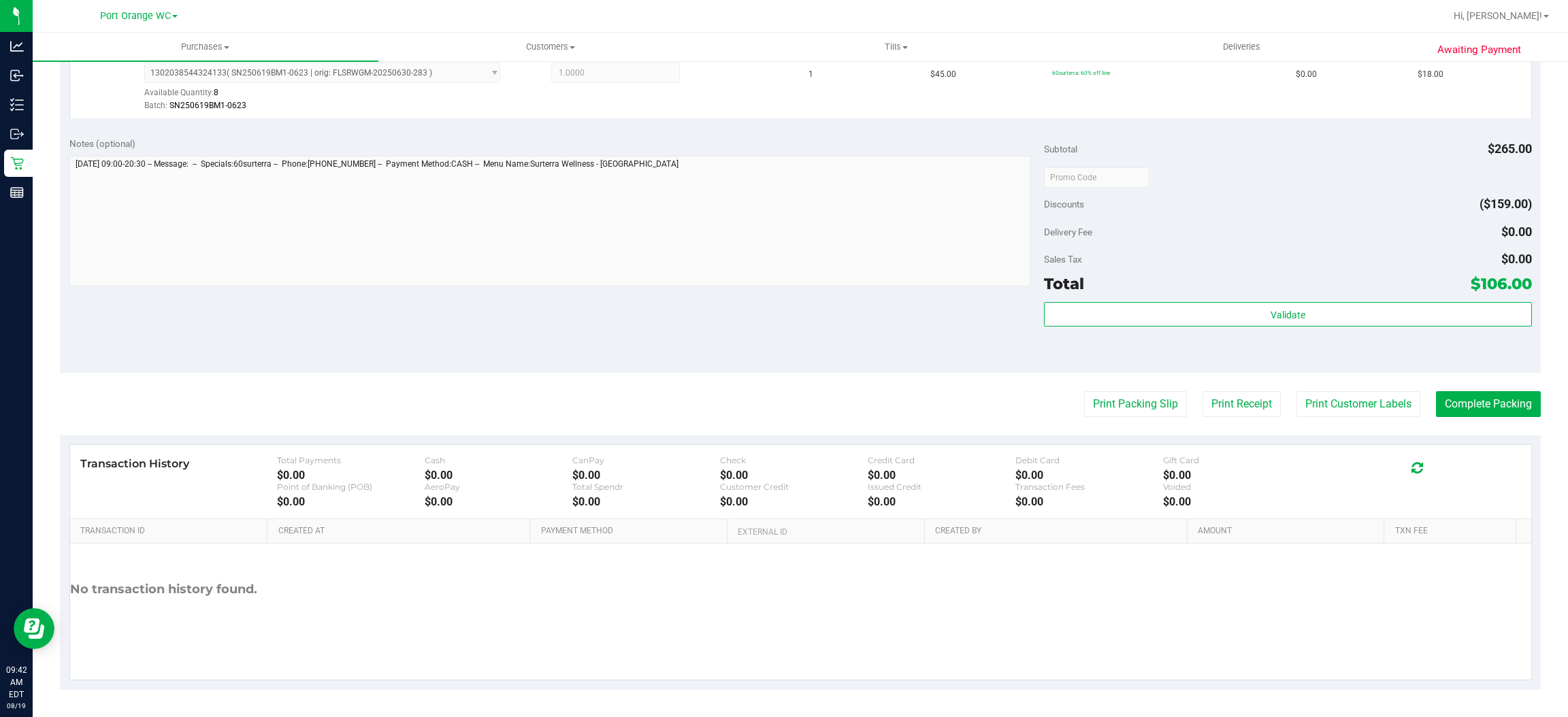
click at [1396, 269] on div "Sales Tax $0.00" at bounding box center [1287, 259] width 487 height 24
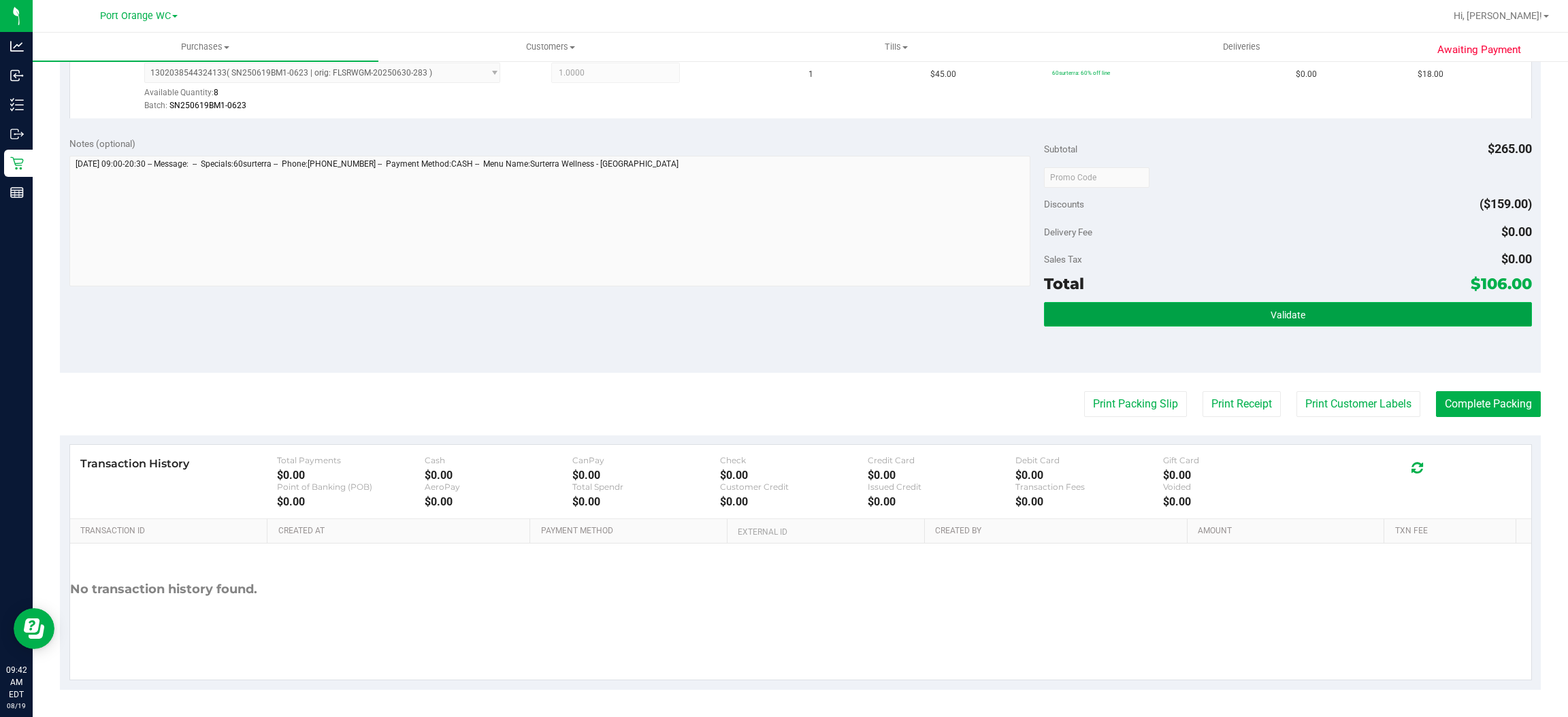
click at [1383, 306] on button "Validate" at bounding box center [1287, 314] width 487 height 24
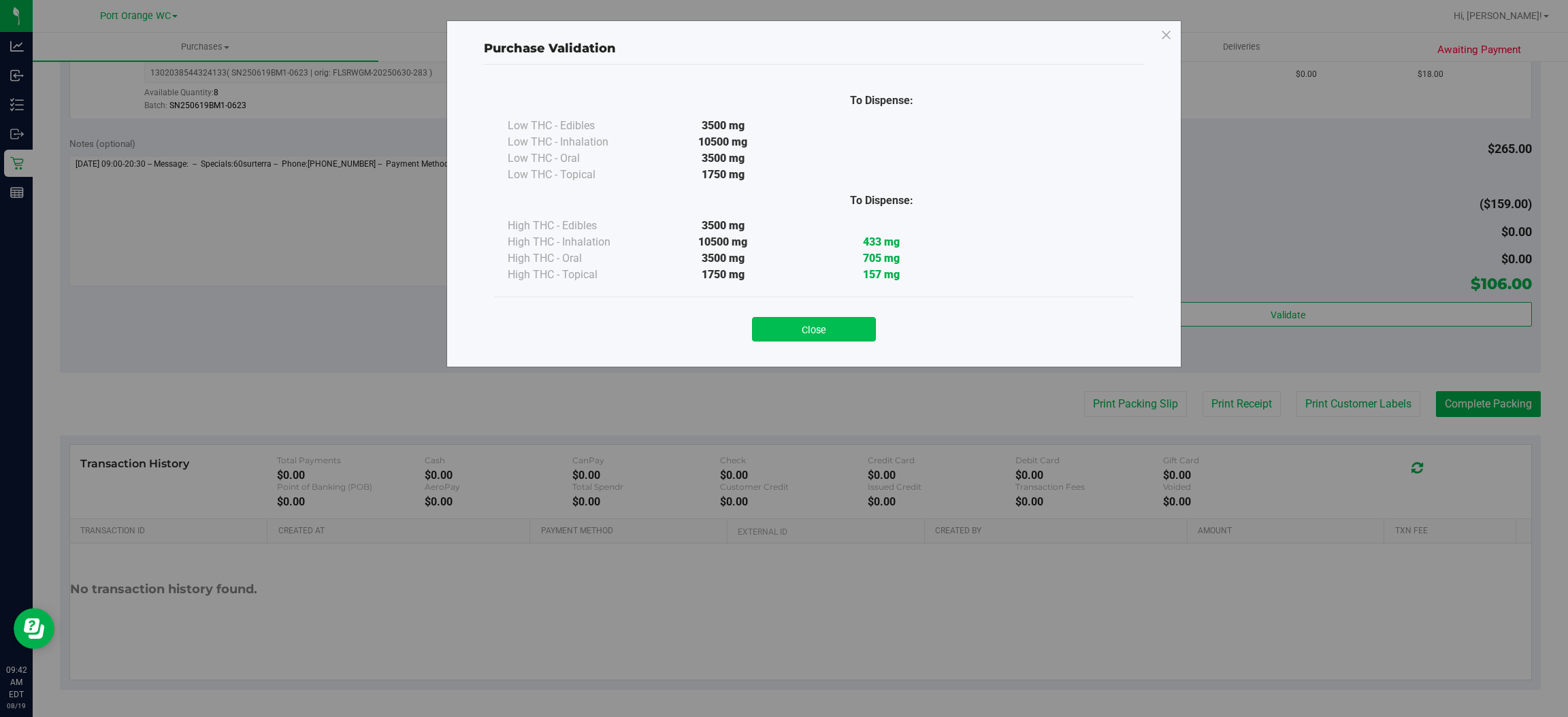
click at [822, 328] on button "Close" at bounding box center [814, 329] width 124 height 24
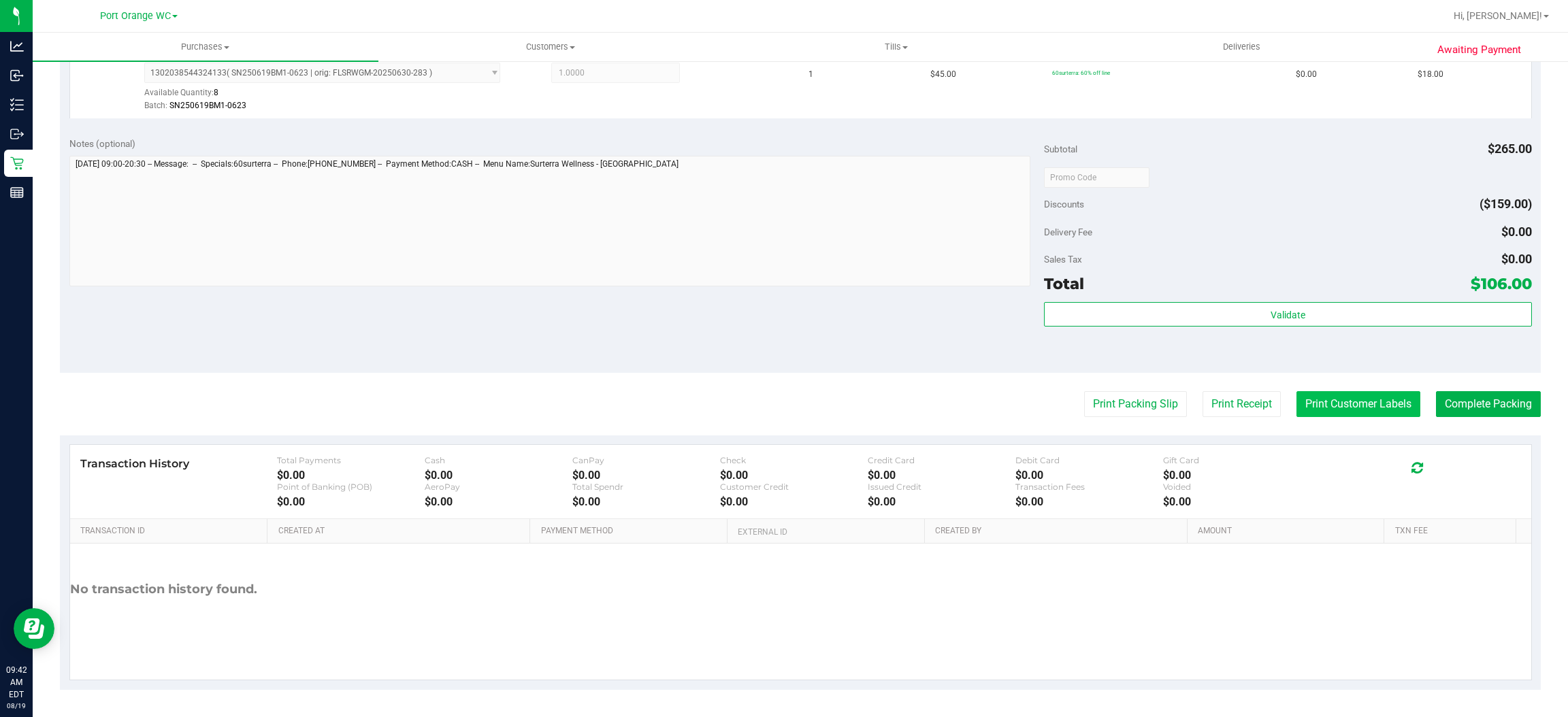
click at [1325, 397] on button "Print Customer Labels" at bounding box center [1358, 404] width 124 height 26
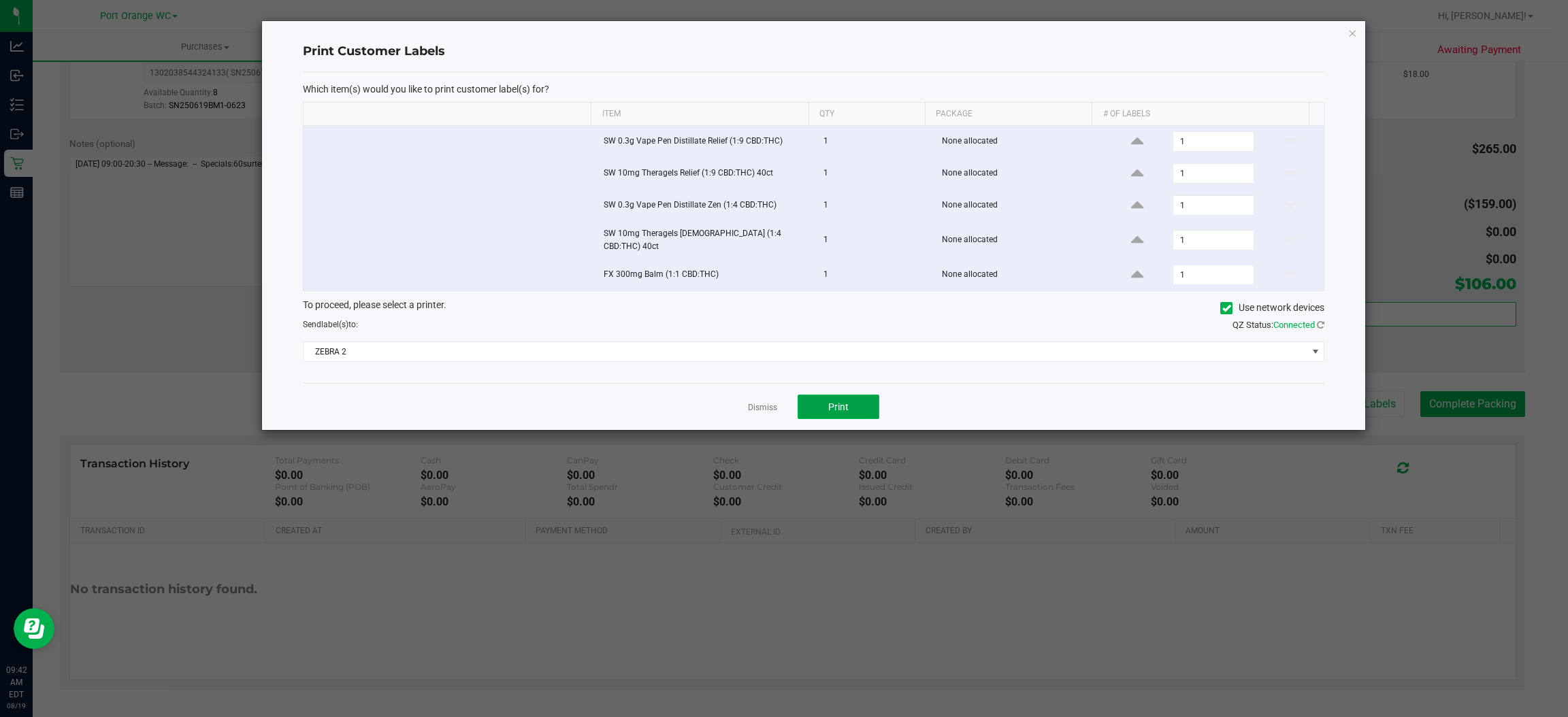
click at [836, 402] on span "Print" at bounding box center [839, 407] width 21 height 11
click at [748, 402] on link "Dismiss" at bounding box center [762, 408] width 29 height 12
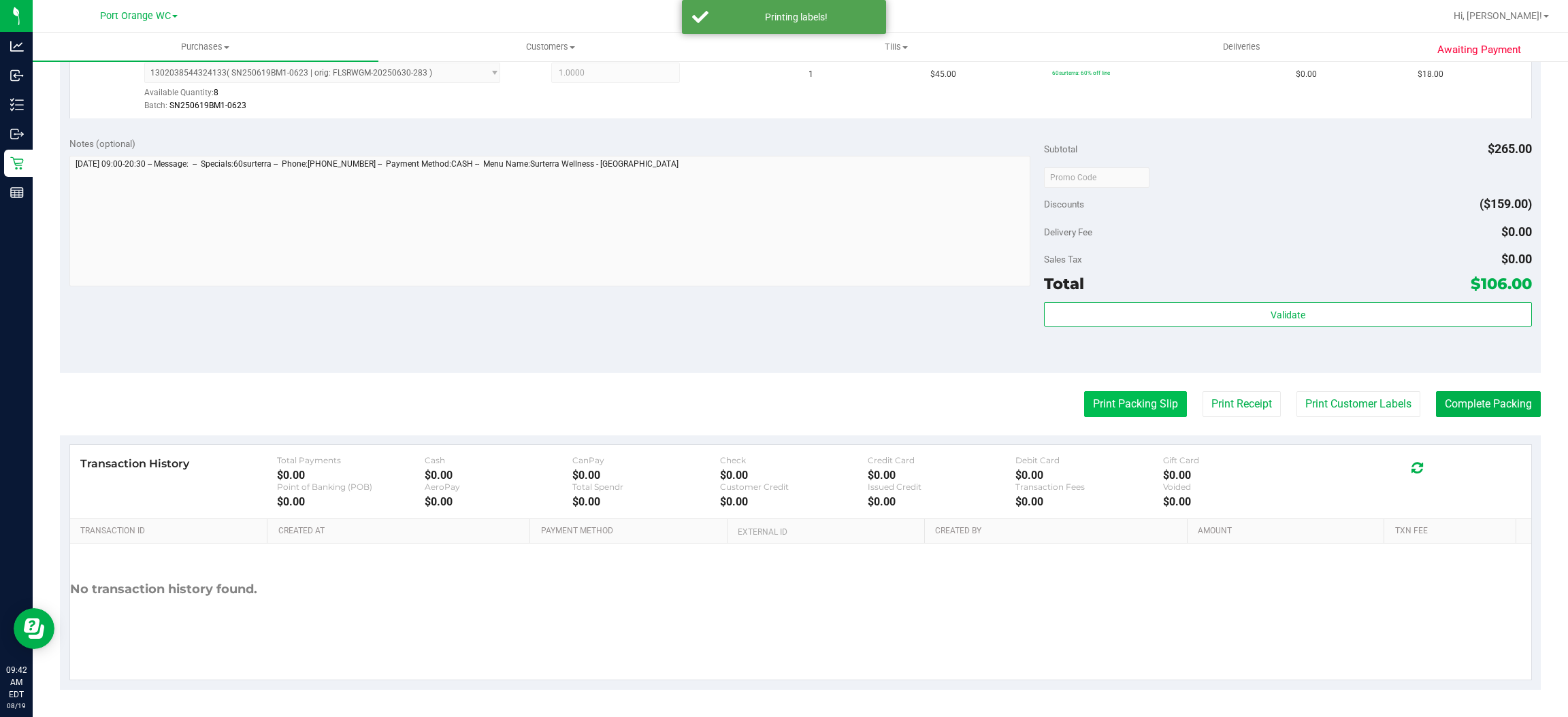
click at [1114, 405] on button "Print Packing Slip" at bounding box center [1135, 404] width 103 height 26
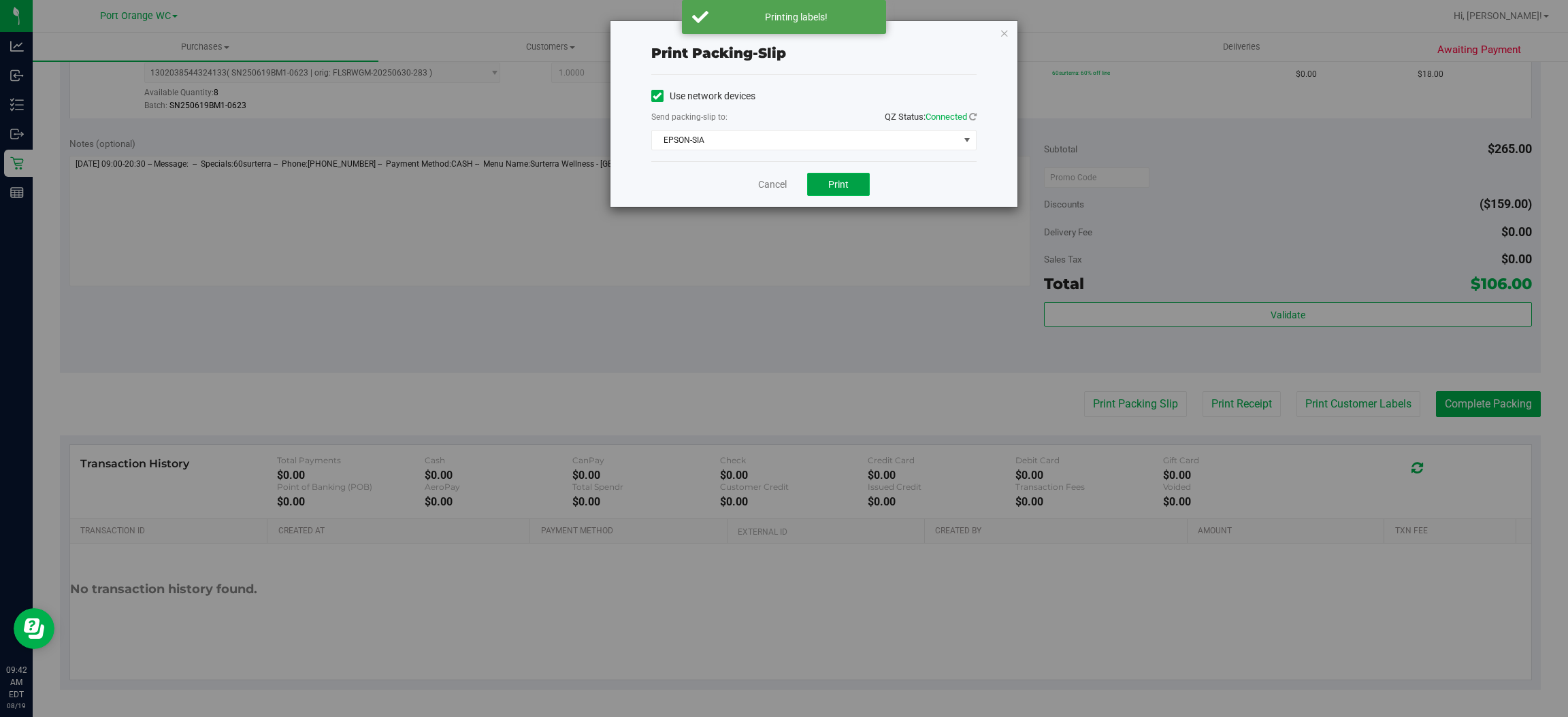
click at [842, 188] on span "Print" at bounding box center [839, 184] width 21 height 11
click at [778, 183] on link "Cancel" at bounding box center [772, 184] width 29 height 14
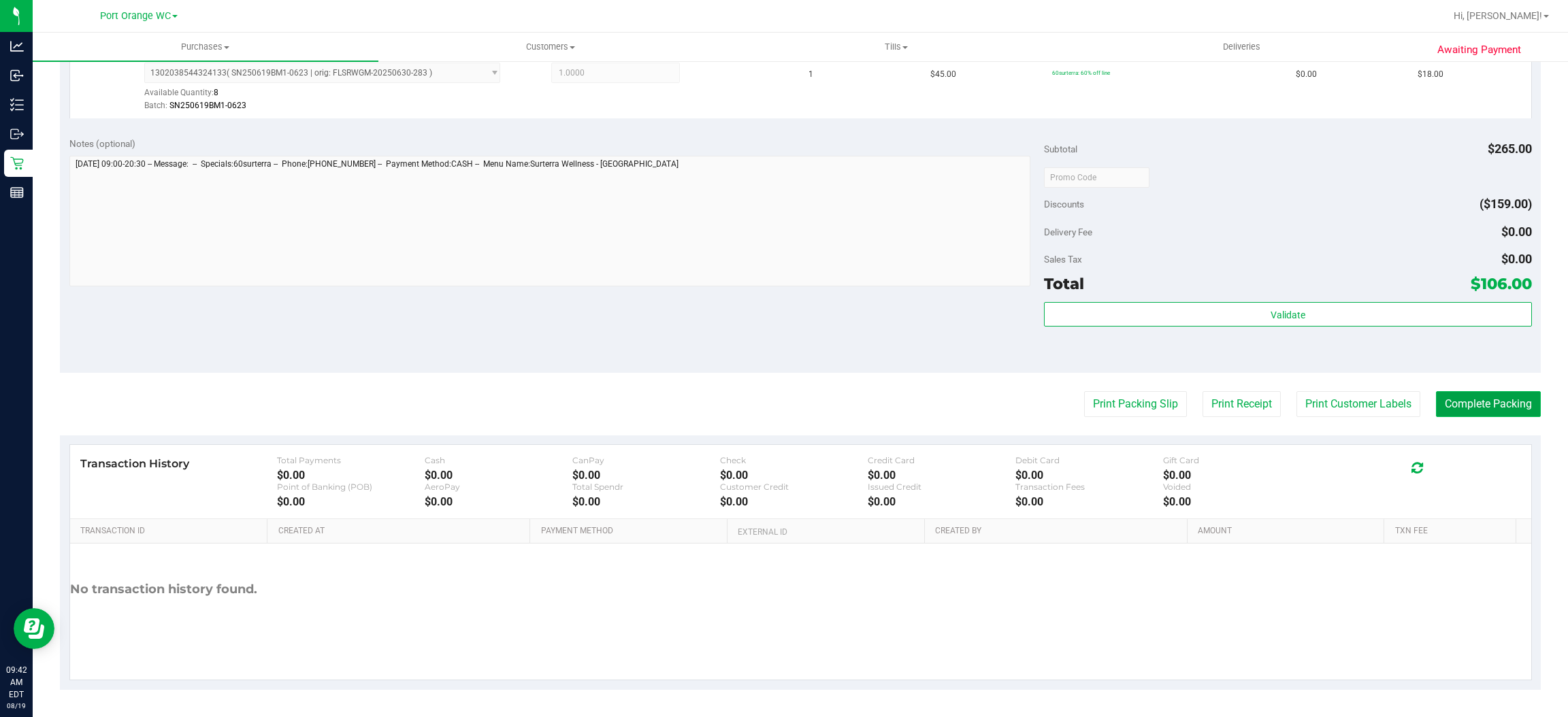
click at [1473, 393] on button "Complete Packing" at bounding box center [1488, 404] width 105 height 26
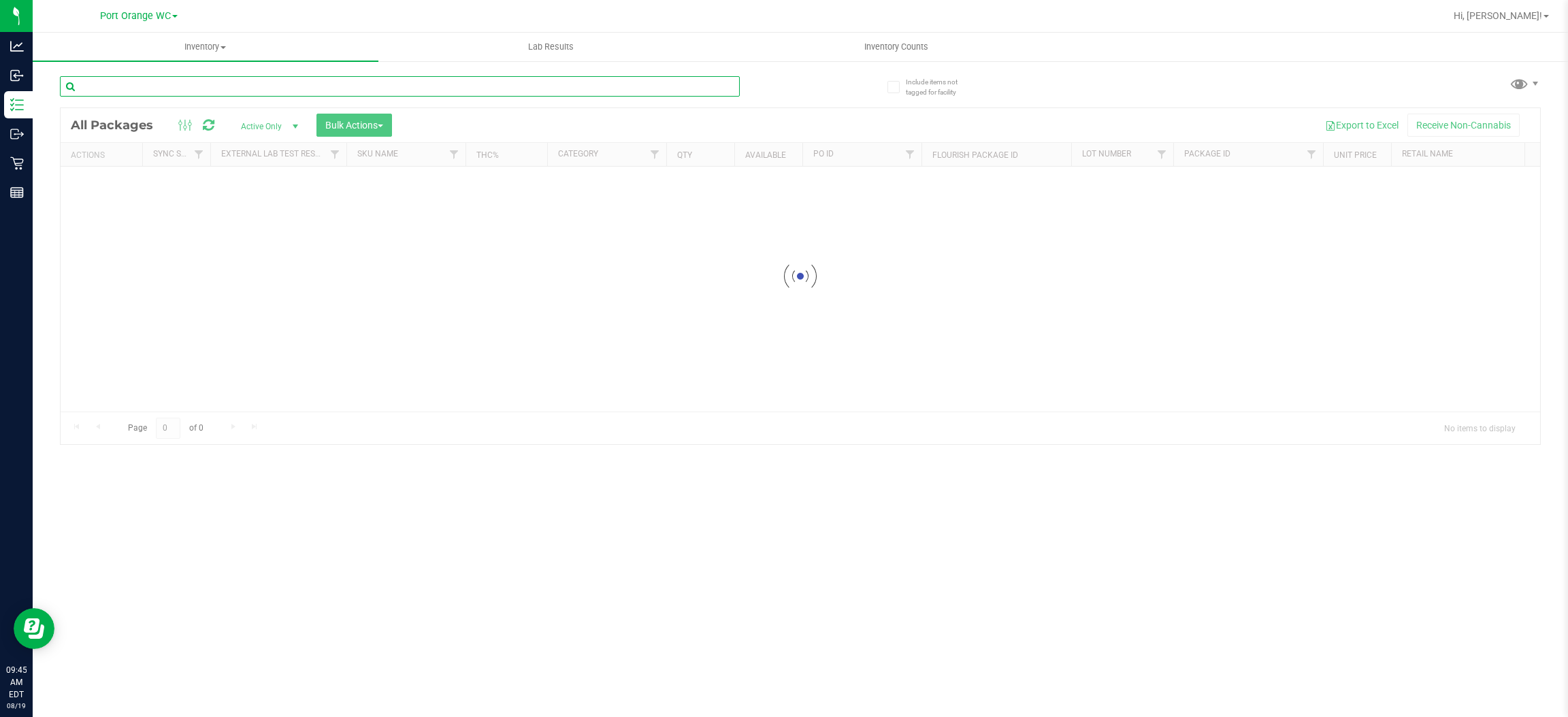
click at [309, 89] on div "Inventory All packages All inventory Waste log Create inventory Lab Results Inv…" at bounding box center [800, 375] width 1535 height 685
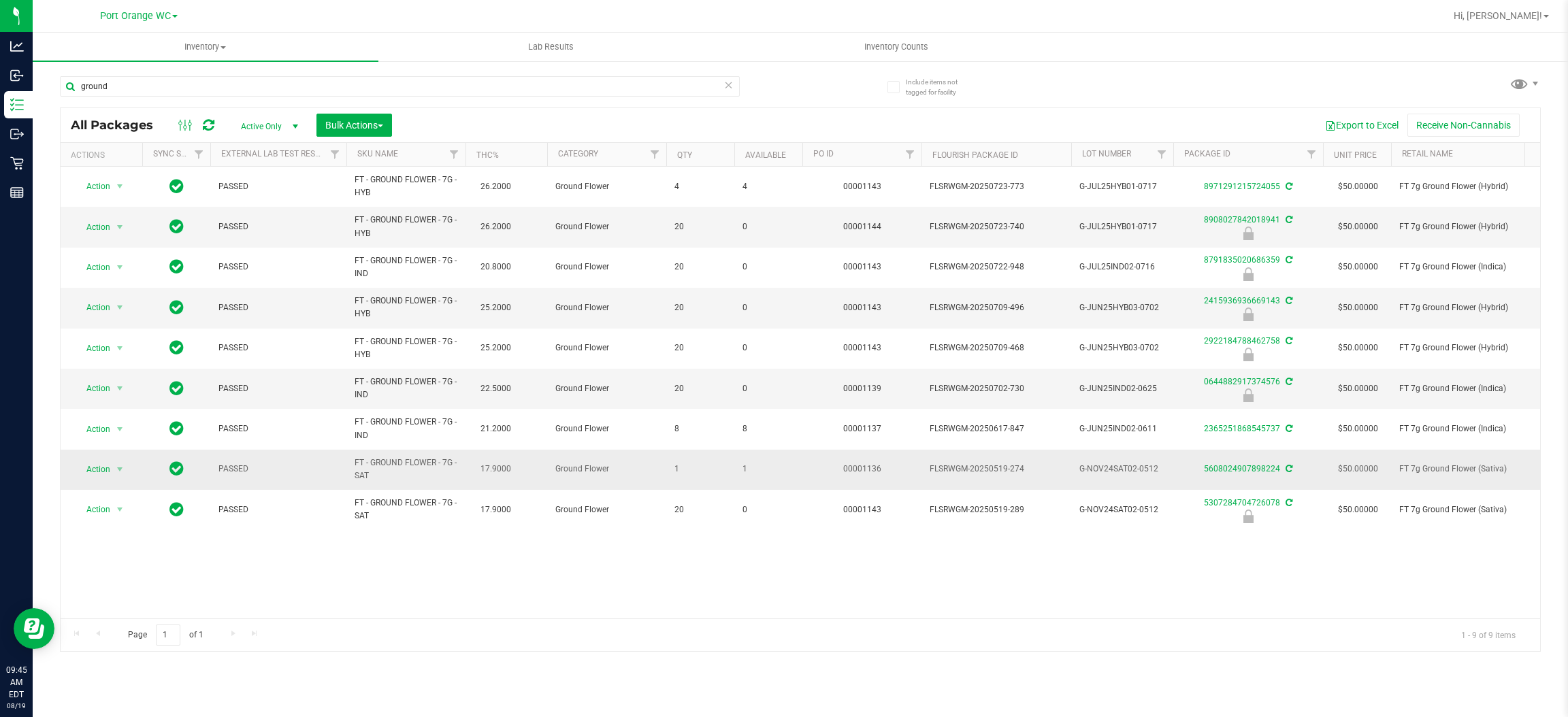
click at [390, 469] on span "FT - GROUND FLOWER - 7G - SAT" at bounding box center [406, 469] width 103 height 26
click at [393, 464] on span "FT - GROUND FLOWER - 7G - SAT" at bounding box center [406, 469] width 103 height 26
copy td "FT - GROUND FLOWER - 7G - SAT"
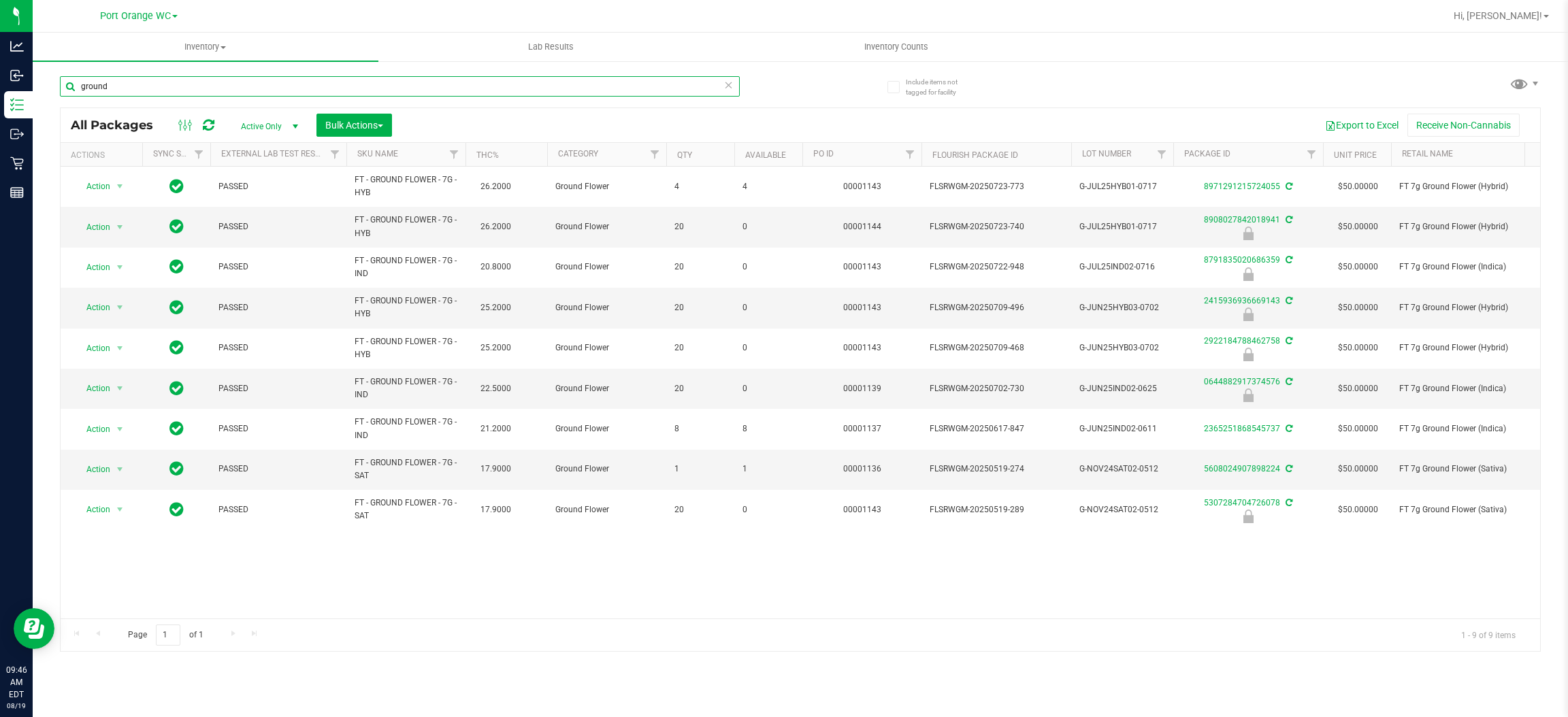
click at [464, 81] on input "ground" at bounding box center [400, 87] width 680 height 21
click at [463, 81] on input "ground" at bounding box center [400, 87] width 680 height 21
paste input "FT - GROUND FLOWER - 7G - SAT"
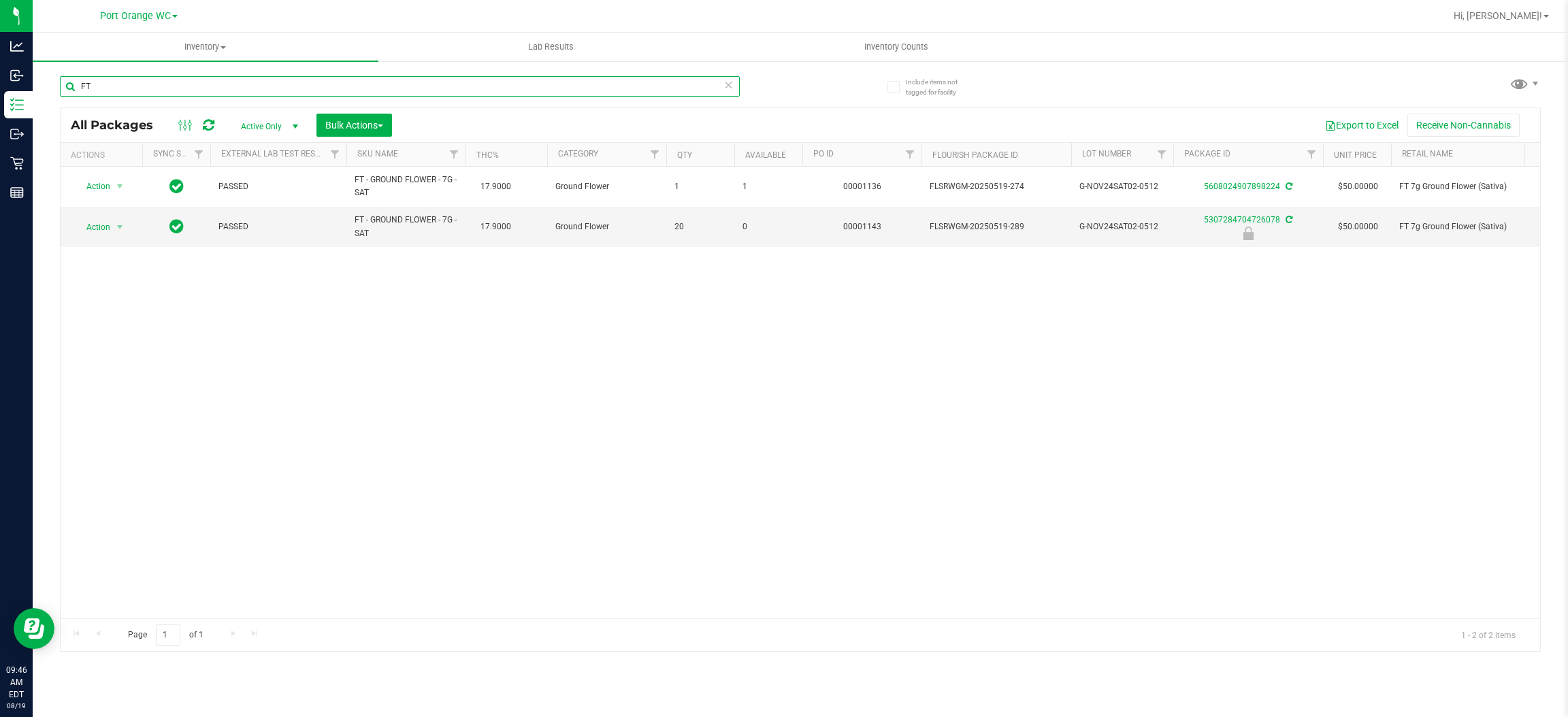
type input "F"
type input "5307284704726078"
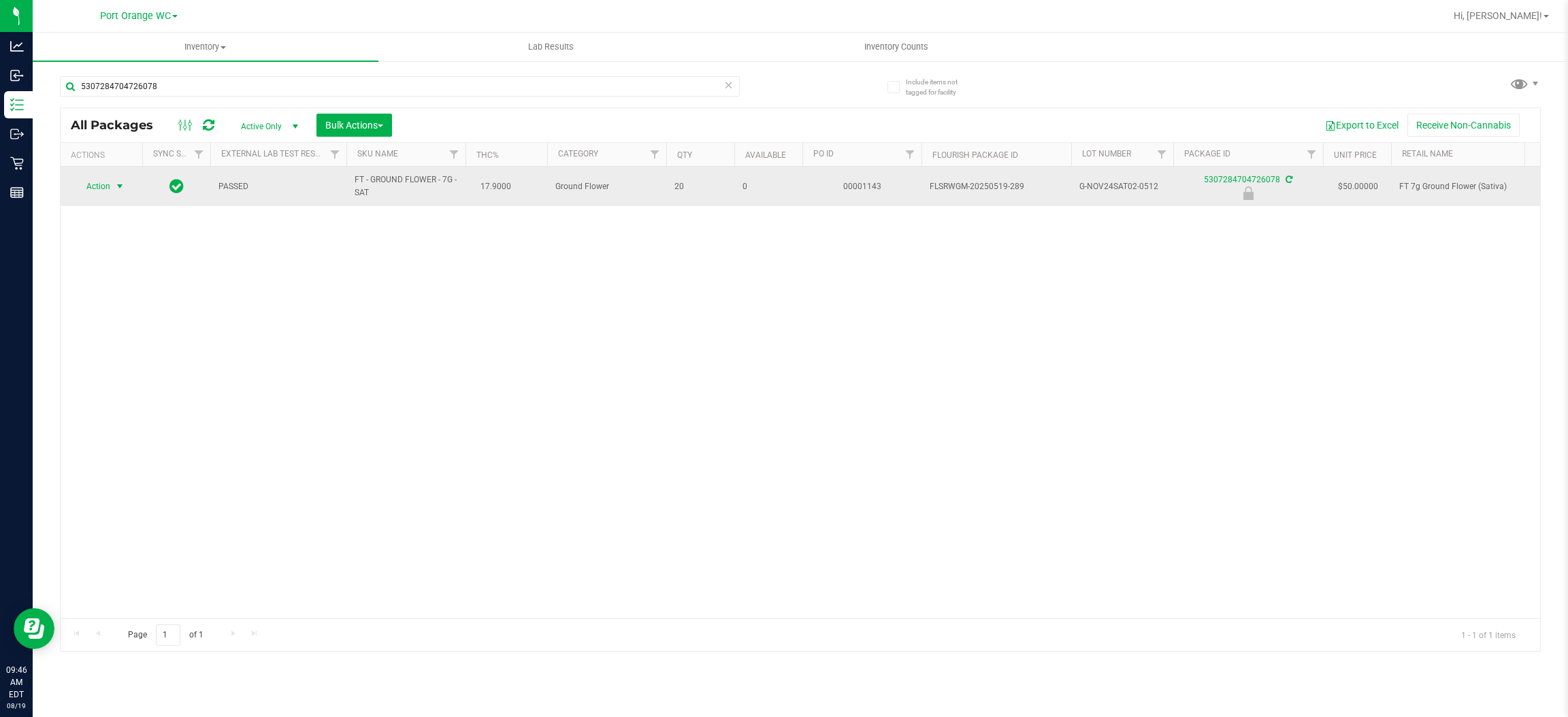
click at [119, 187] on span "select" at bounding box center [119, 186] width 11 height 11
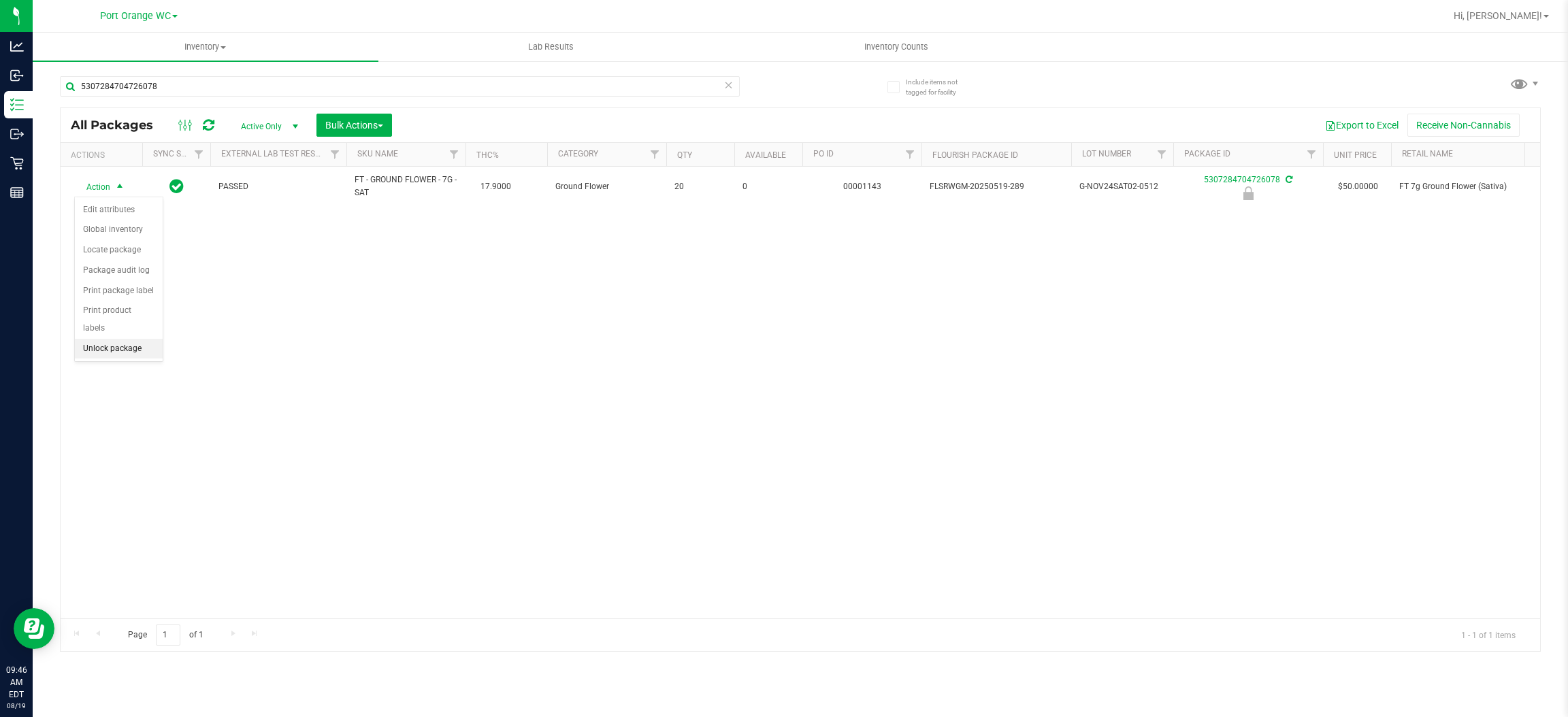
click at [128, 339] on li "Unlock package" at bounding box center [119, 349] width 88 height 21
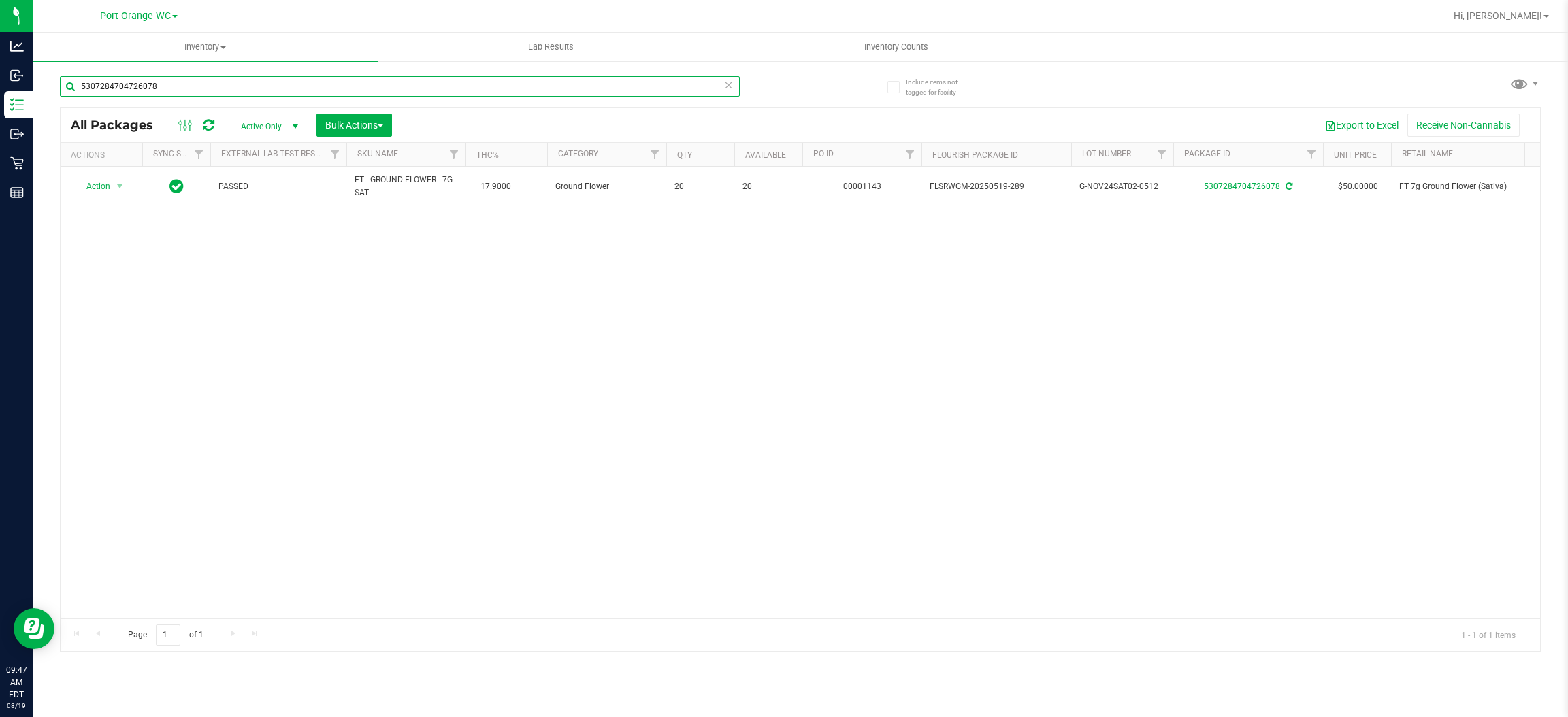
click at [441, 87] on input "5307284704726078" at bounding box center [400, 87] width 680 height 21
type input "5"
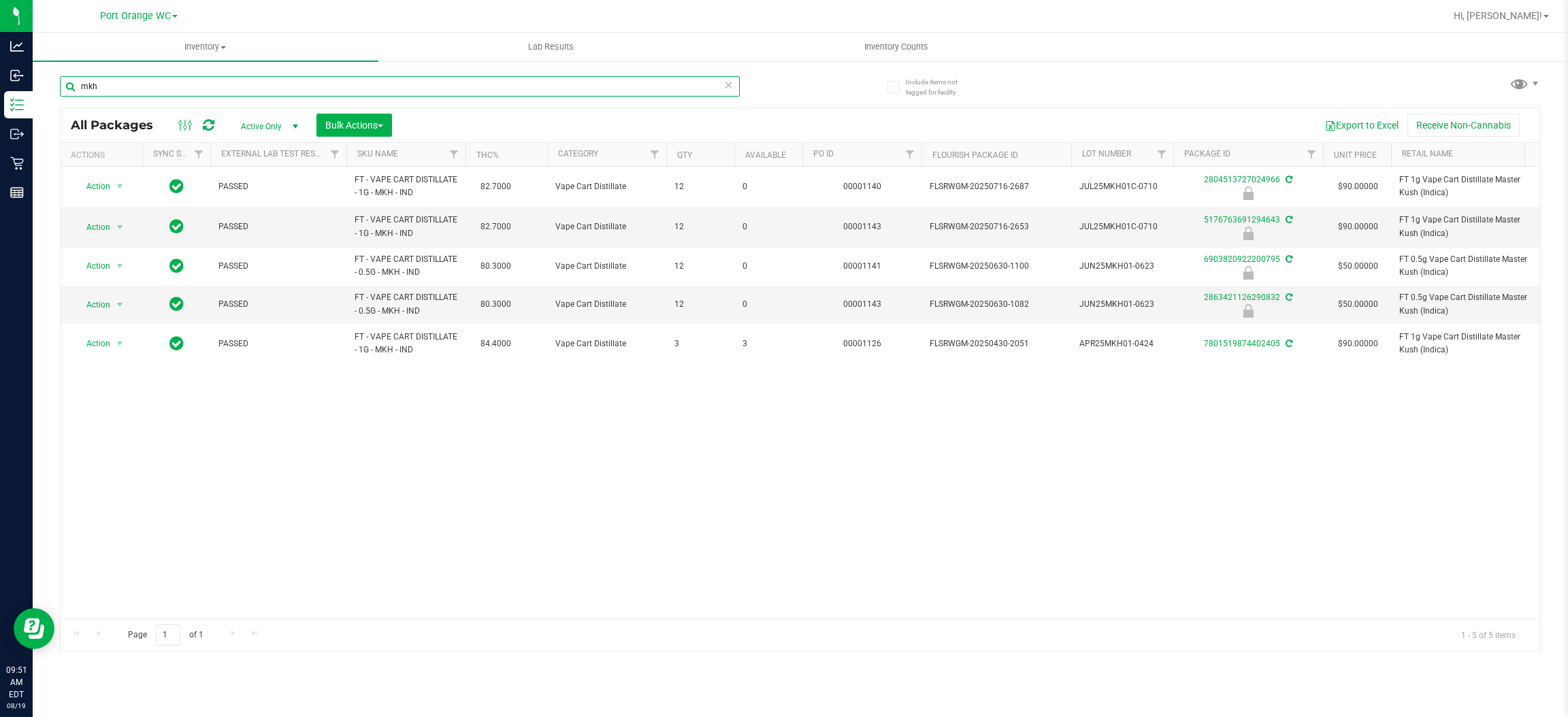
click at [397, 87] on input "mkh" at bounding box center [400, 87] width 680 height 21
type input "m"
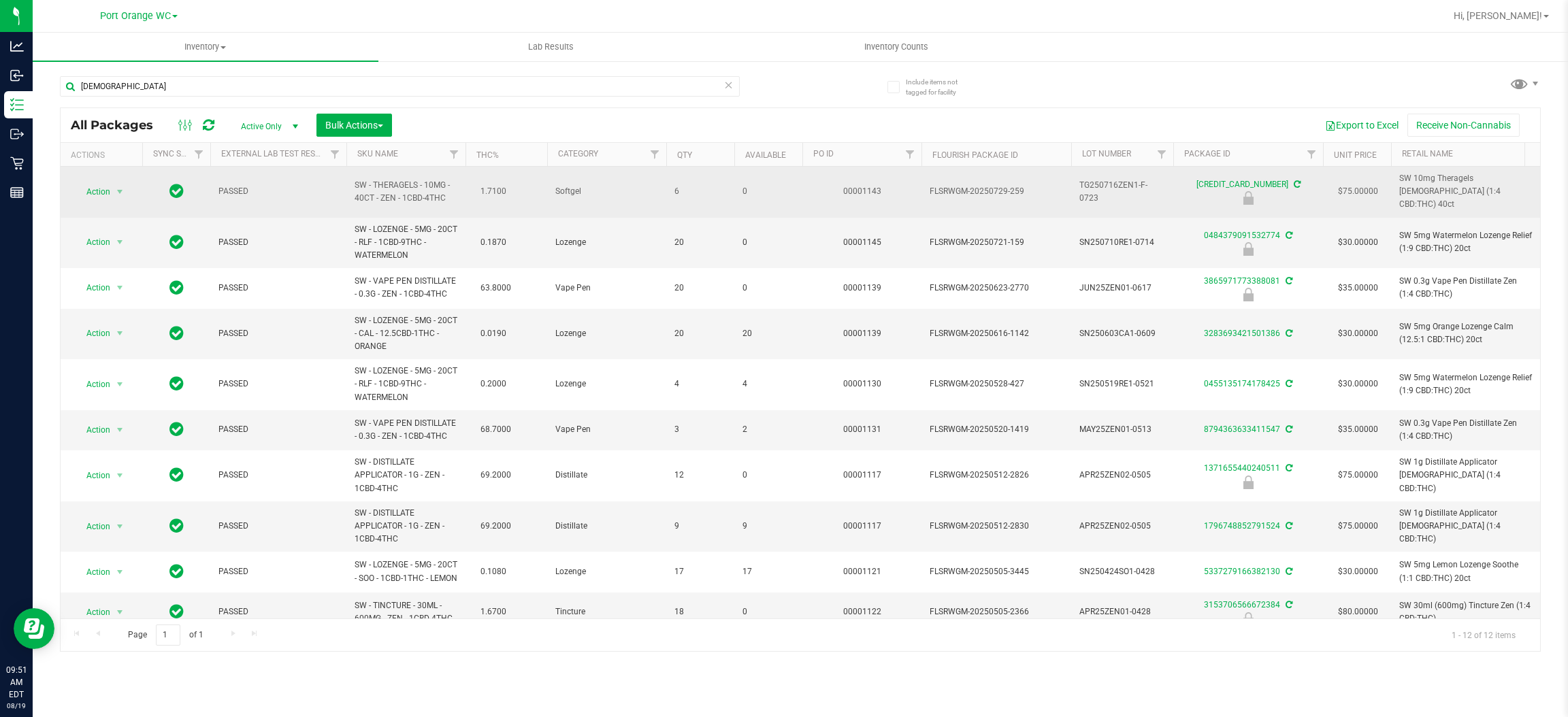
click at [397, 191] on span "SW - THERAGELS - 10MG - 40CT - ZEN - 1CBD-4THC" at bounding box center [406, 191] width 103 height 26
copy td "SW - THERAGELS - 10MG - 40CT - ZEN - 1CBD-4THC"
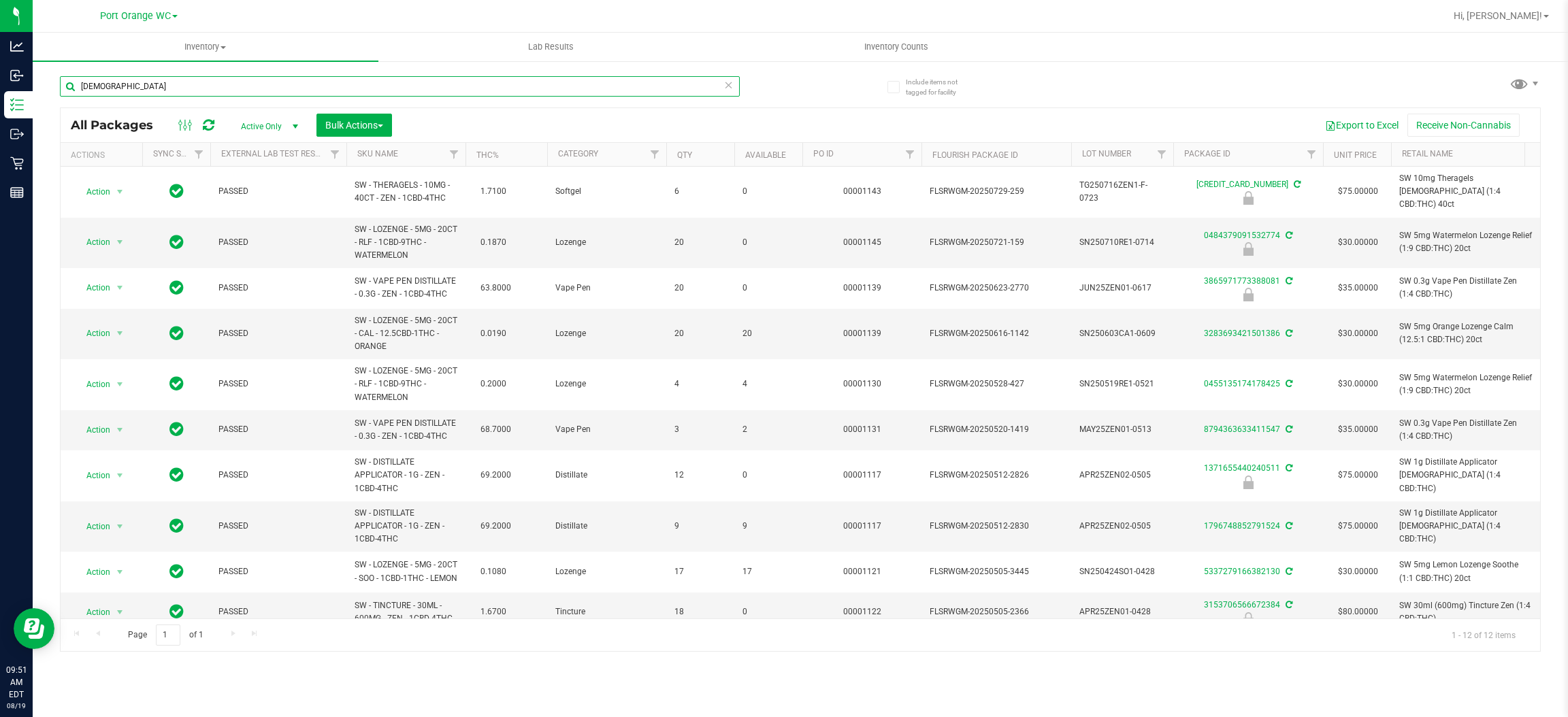
click at [449, 95] on input "[DEMOGRAPHIC_DATA]" at bounding box center [400, 87] width 680 height 21
paste input "SW - THERAGELS - 10MG - 40CT - ZEN - 1CBD-4THC"
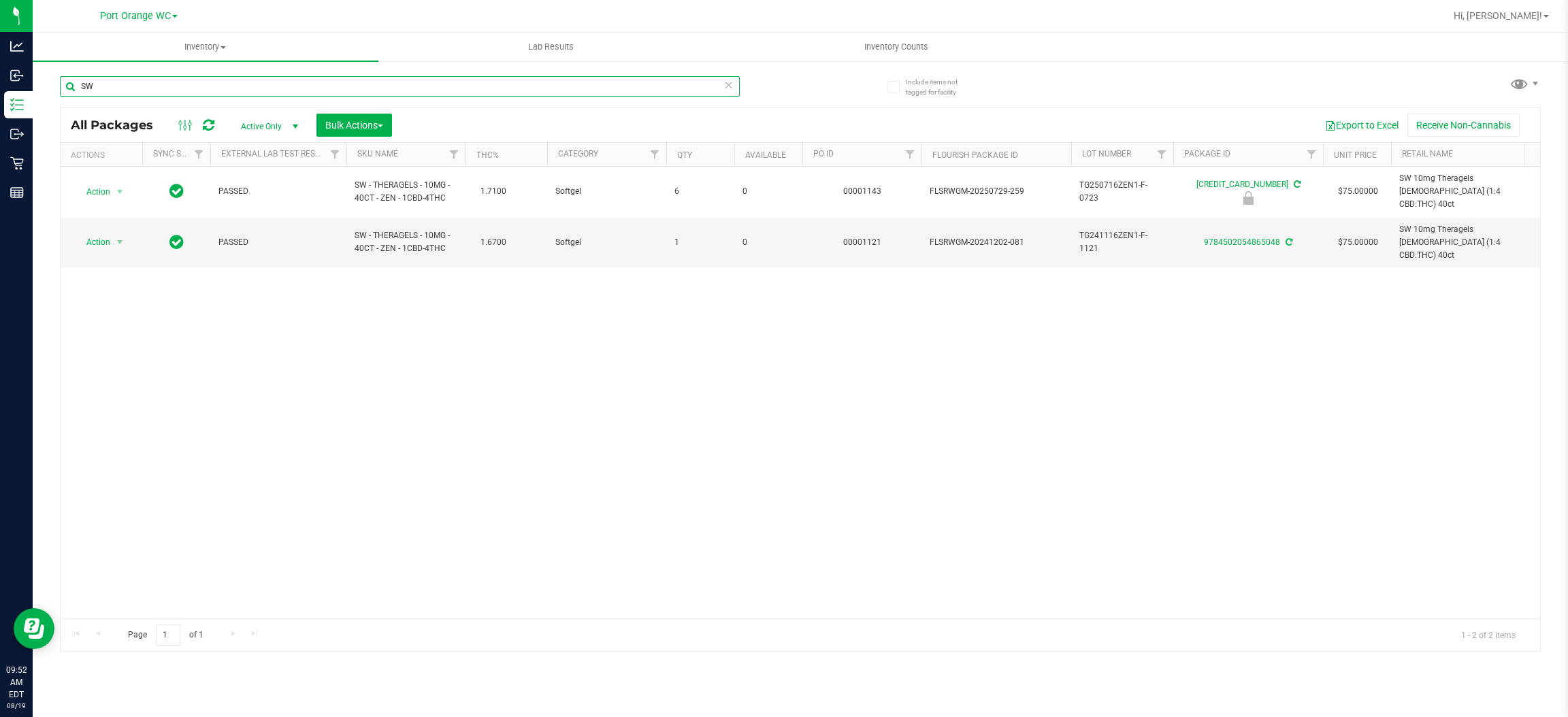
type input "S"
type input "2863421126290832"
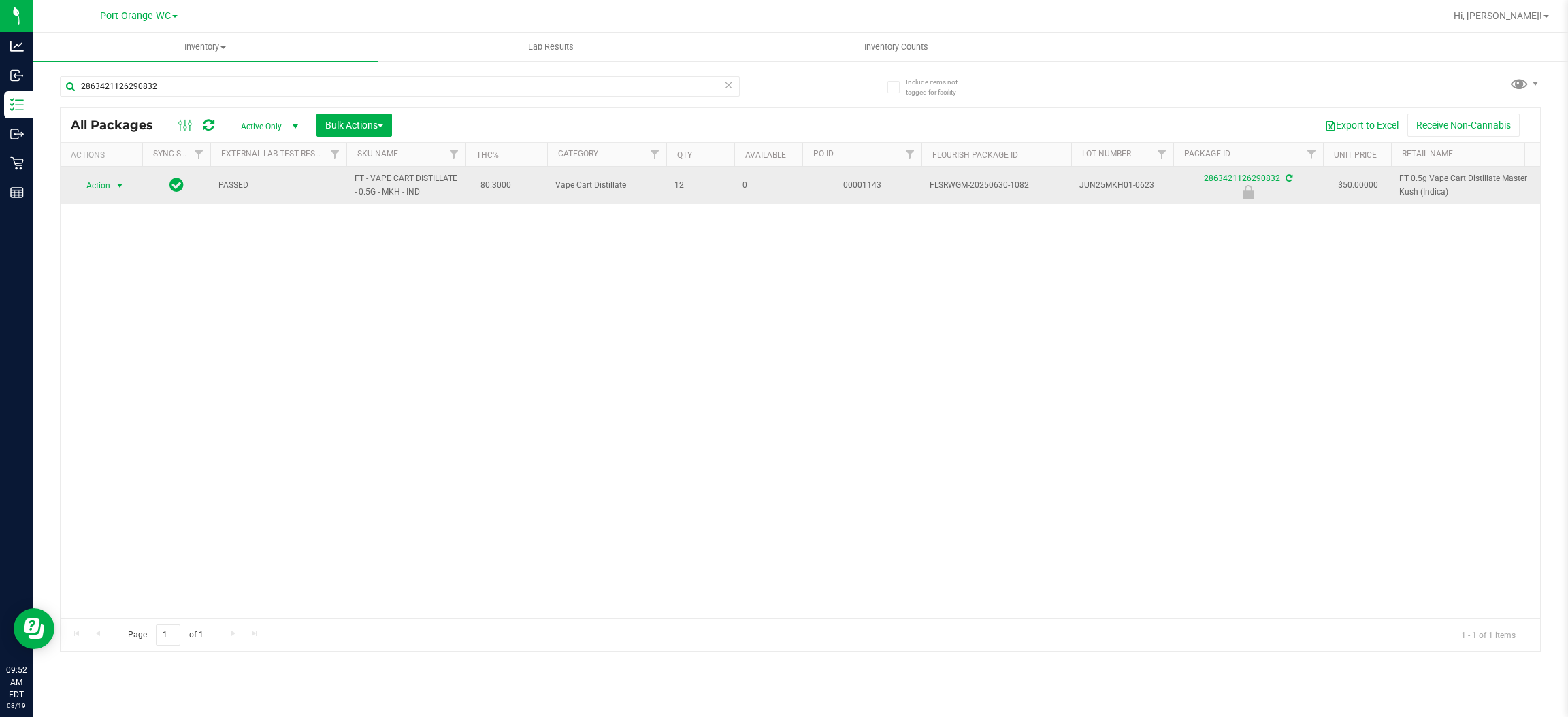
click at [117, 186] on span "select" at bounding box center [119, 185] width 11 height 11
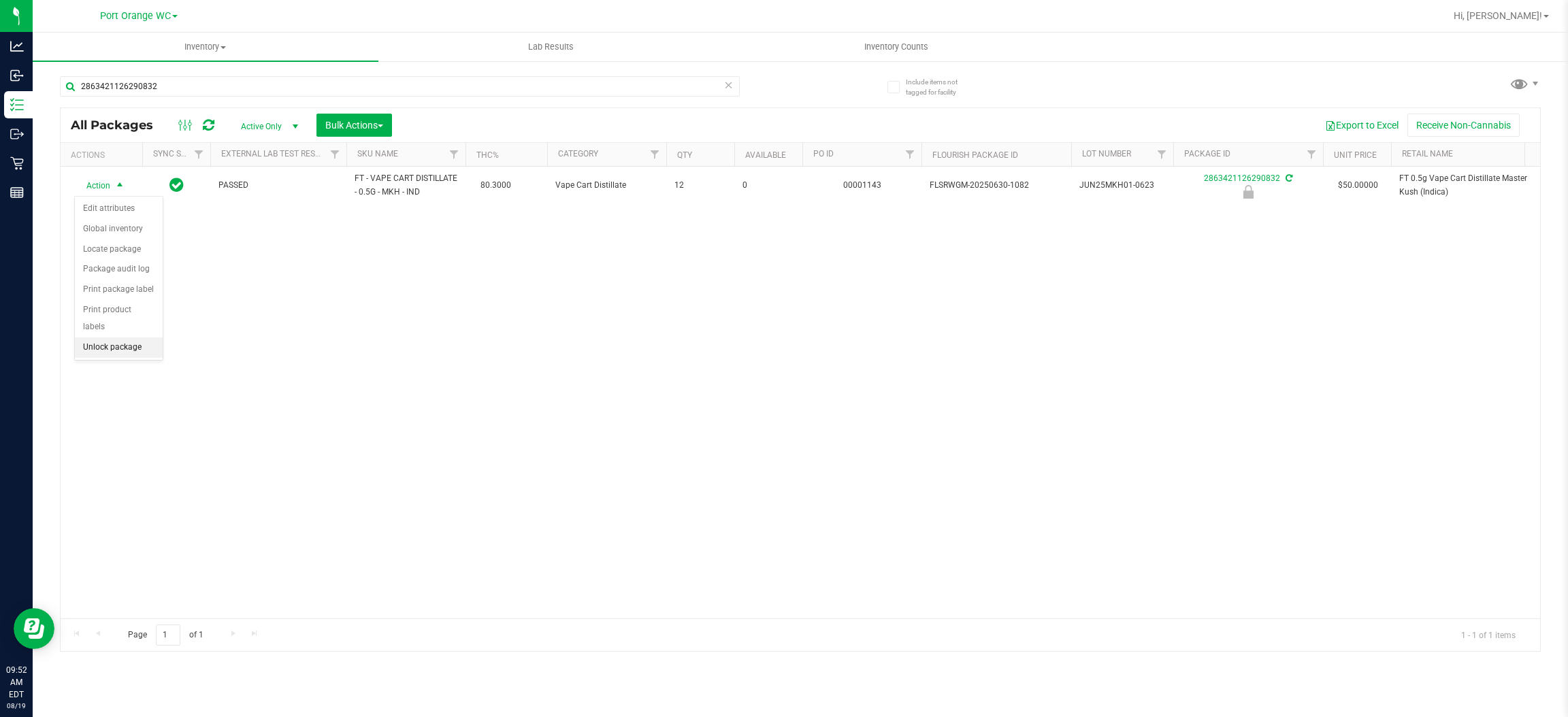
click at [103, 337] on li "Unlock package" at bounding box center [119, 348] width 88 height 21
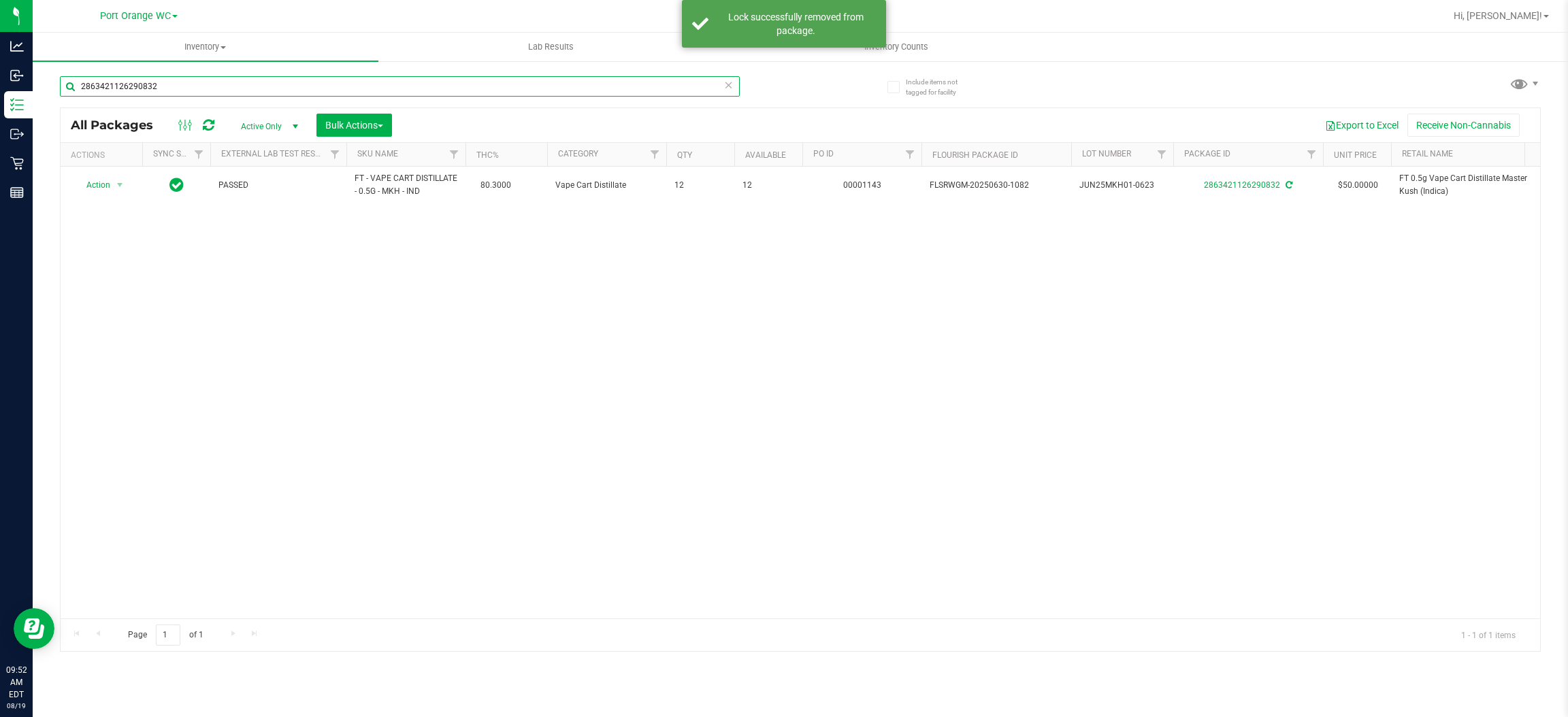
click at [226, 84] on input "2863421126290832" at bounding box center [400, 87] width 680 height 21
type input "2"
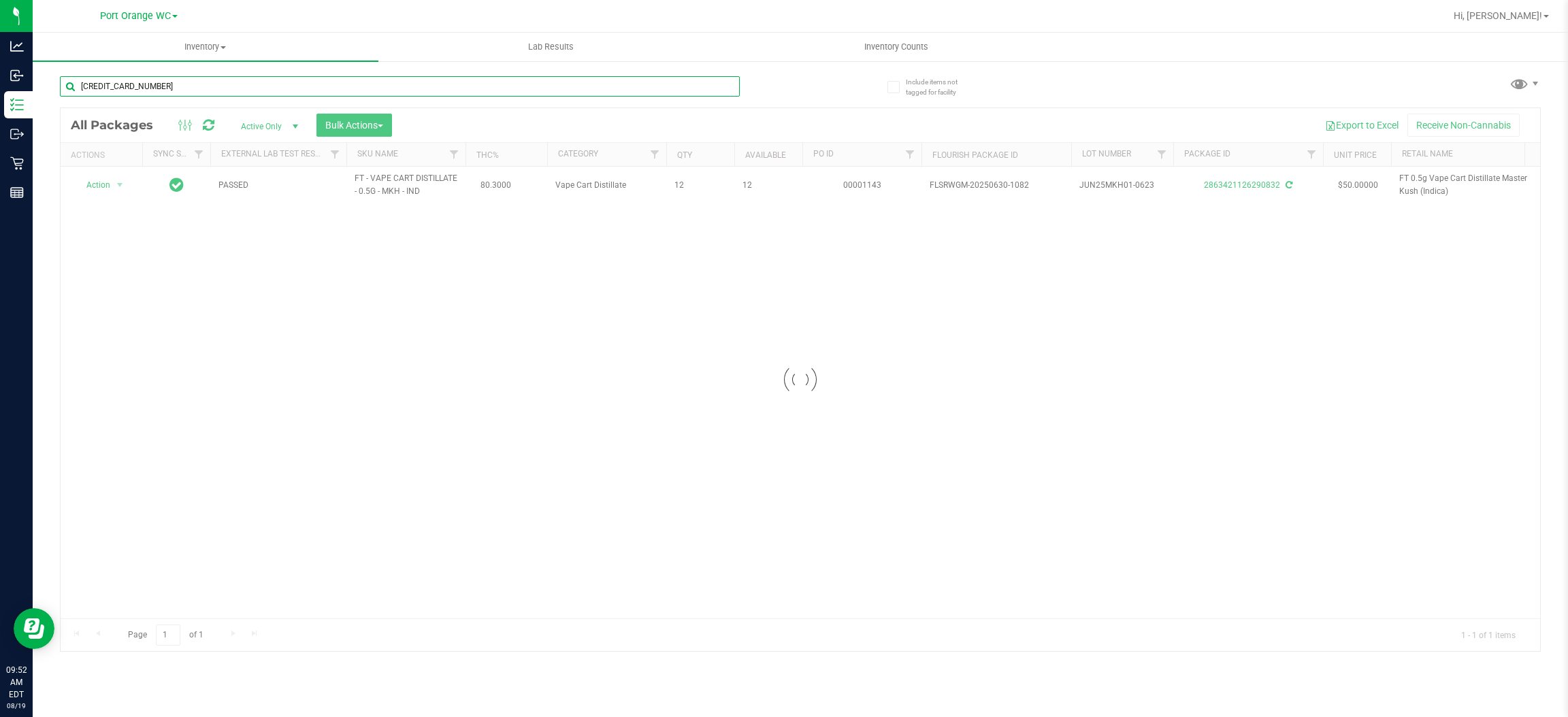
type input "[CREDIT_CARD_NUMBER]"
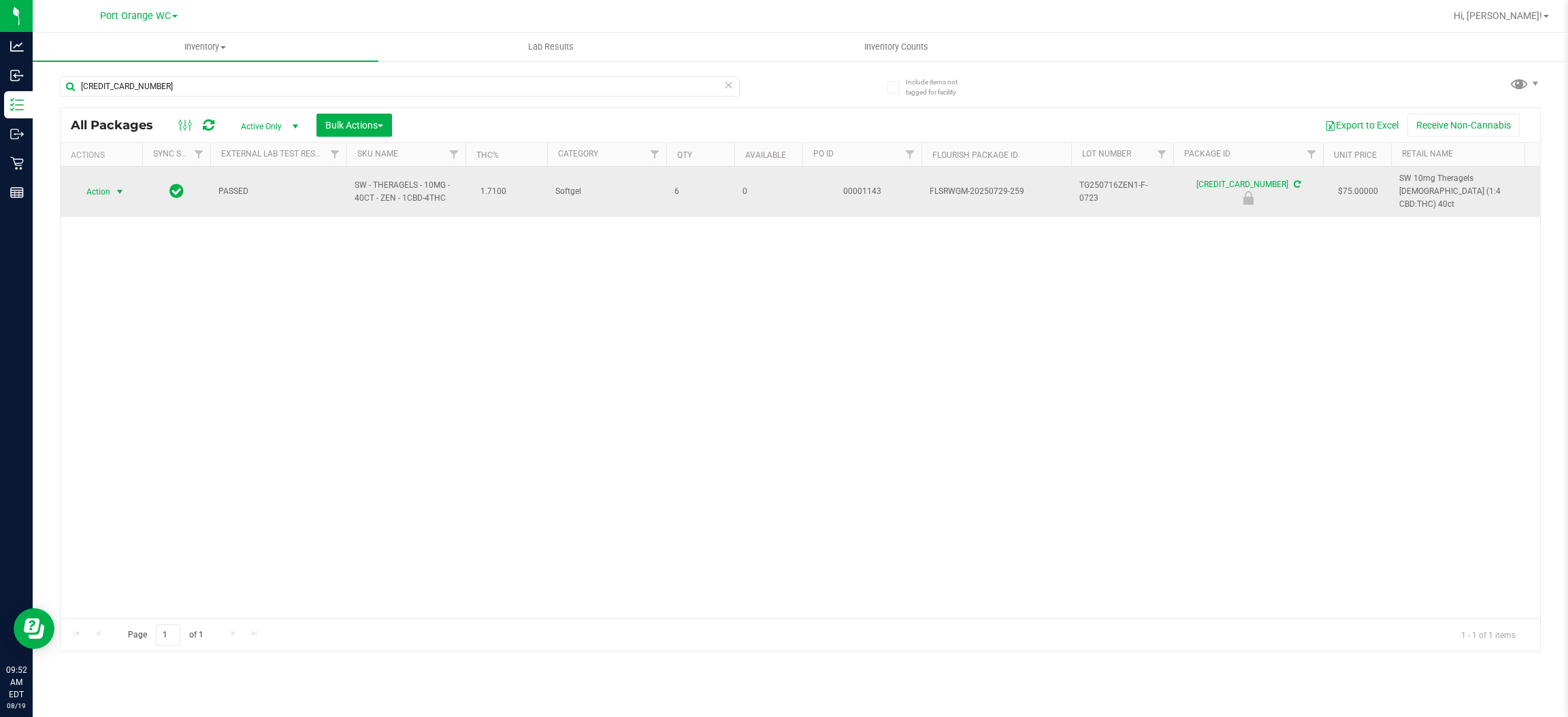
click at [115, 186] on span "select" at bounding box center [119, 191] width 11 height 11
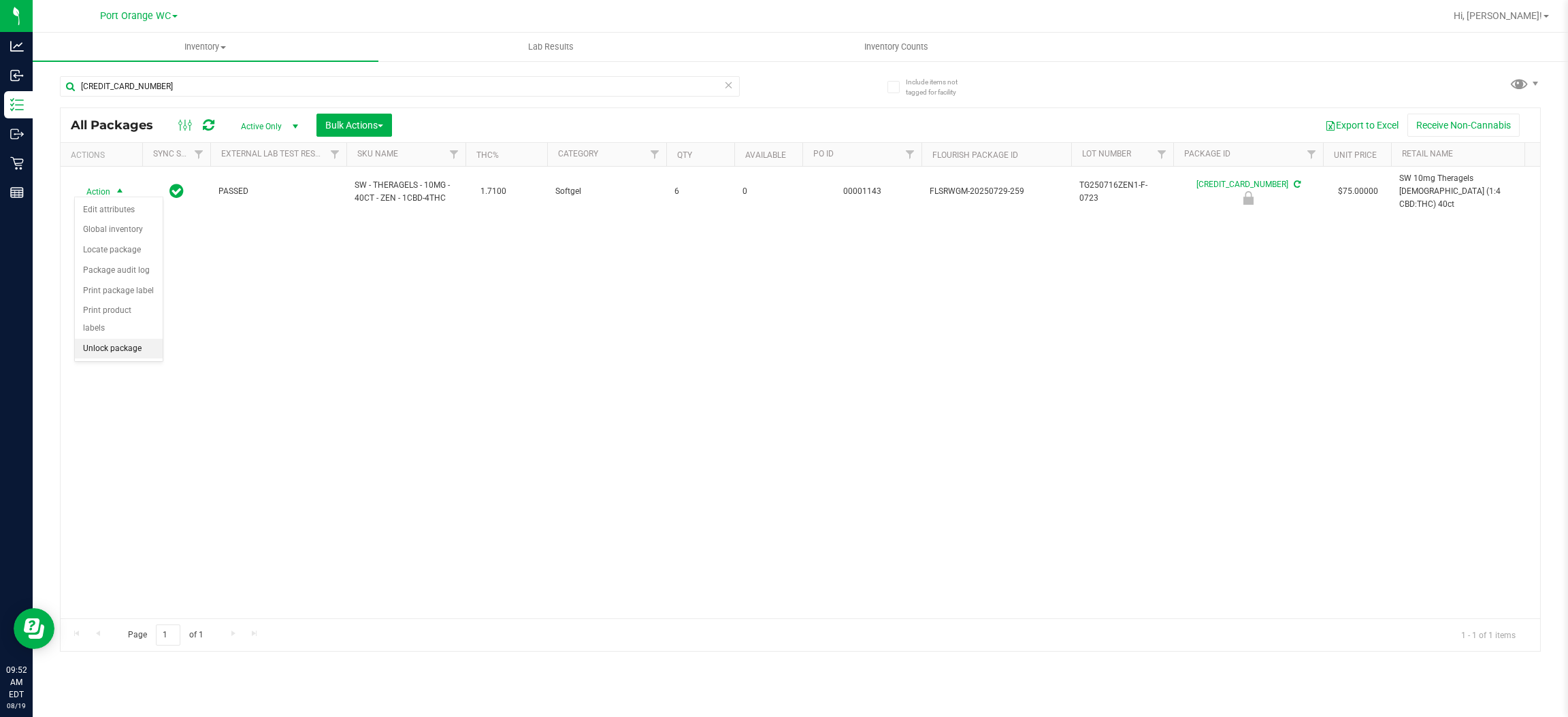
click at [100, 339] on li "Unlock package" at bounding box center [119, 349] width 88 height 21
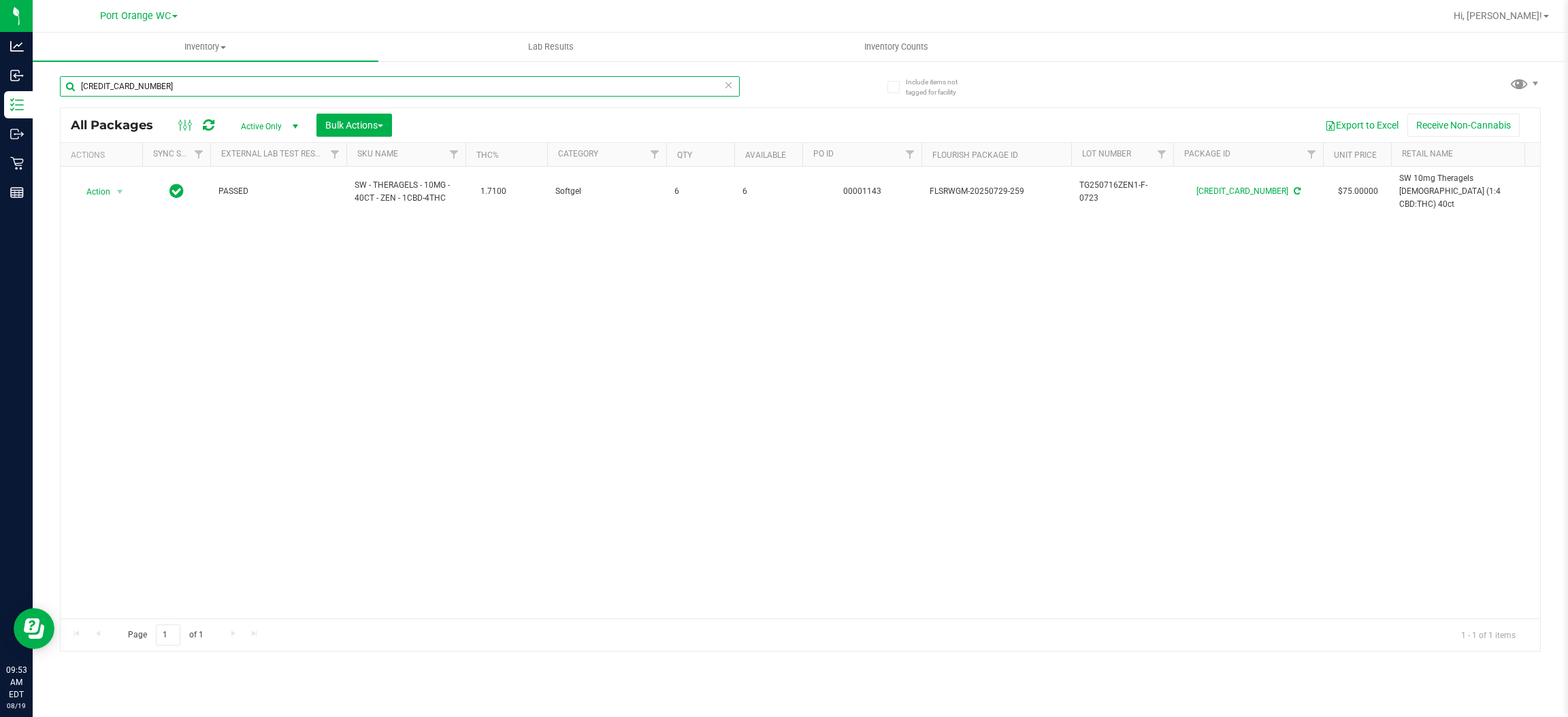
click at [532, 88] on input "[CREDIT_CARD_NUMBER]" at bounding box center [400, 87] width 680 height 21
type input "6"
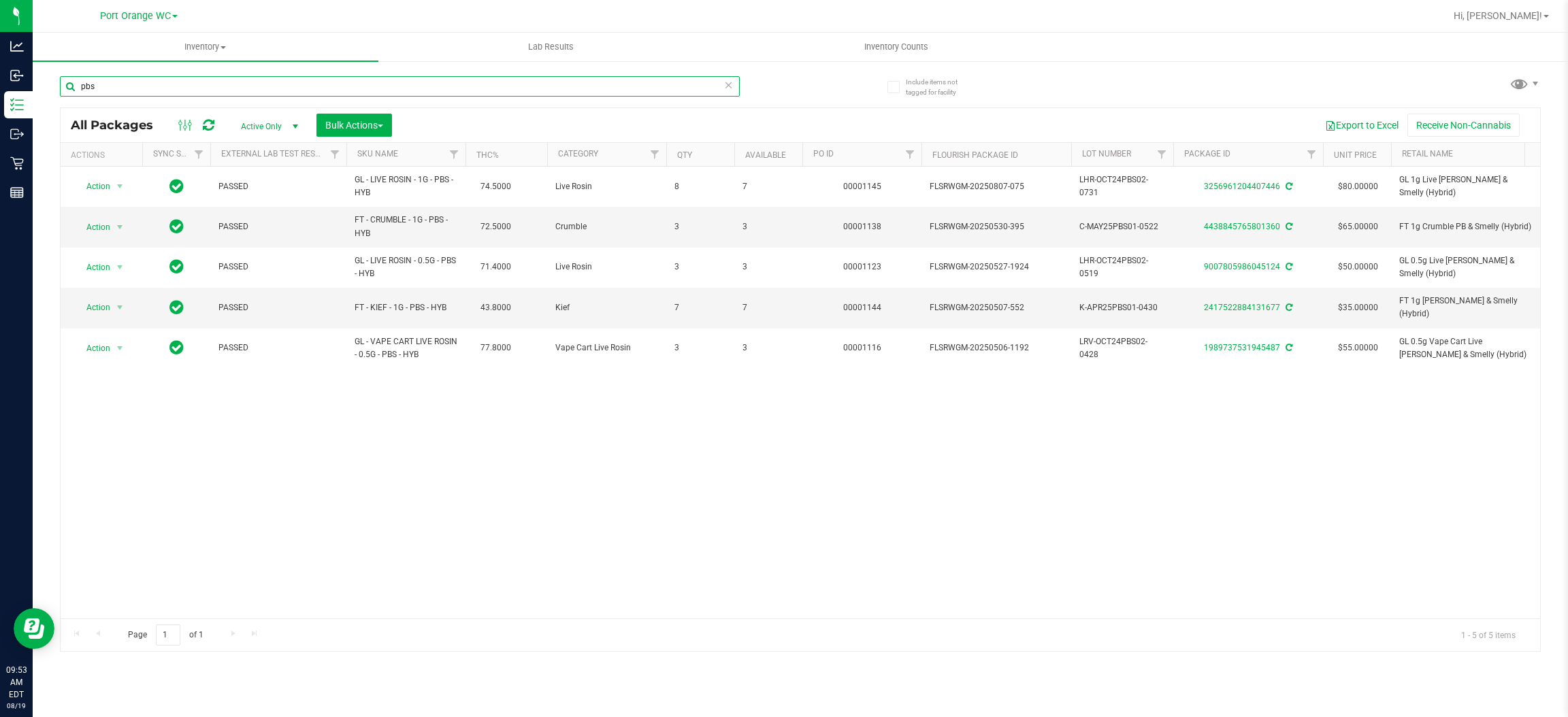
click at [561, 91] on input "pbs" at bounding box center [400, 87] width 680 height 21
type input "pkt"
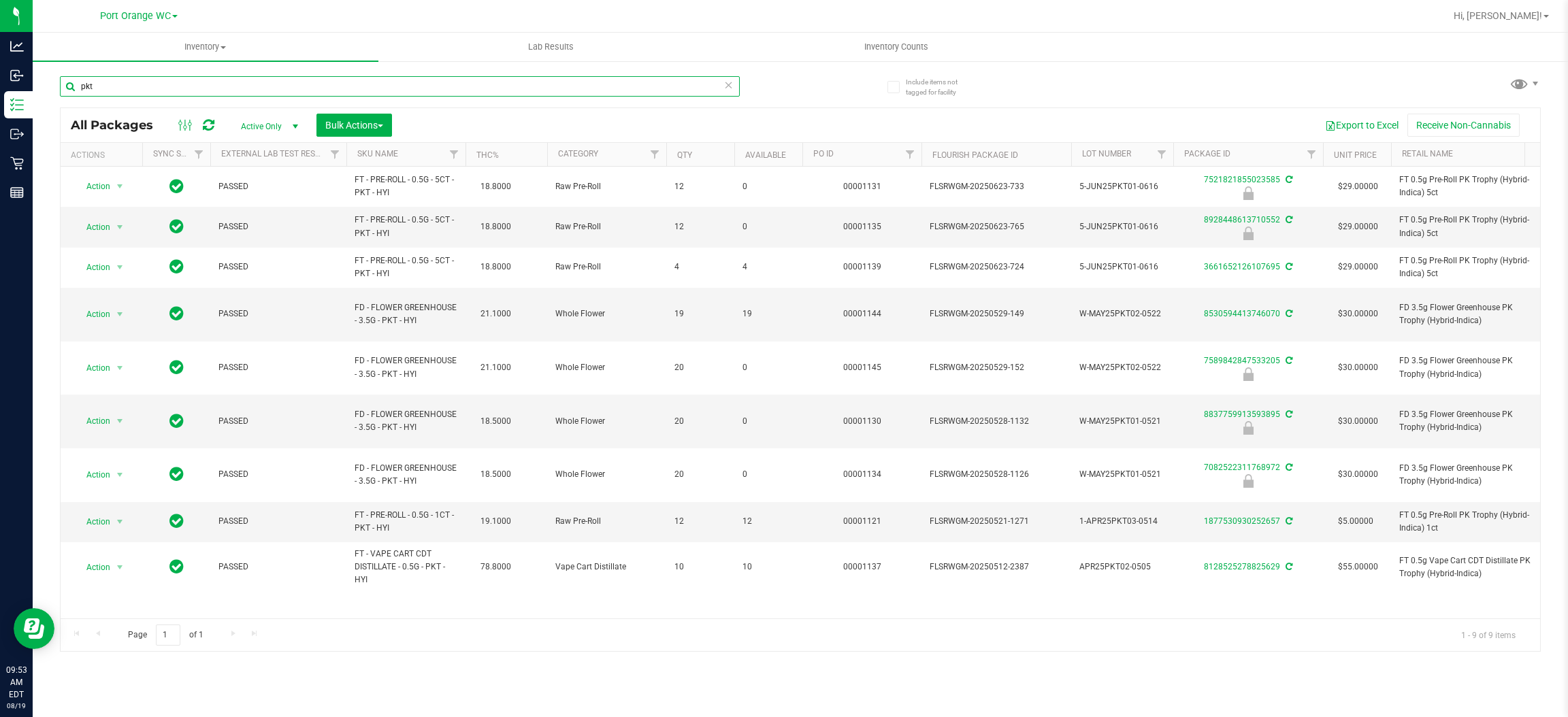
click at [292, 88] on input "pkt" at bounding box center [400, 87] width 680 height 21
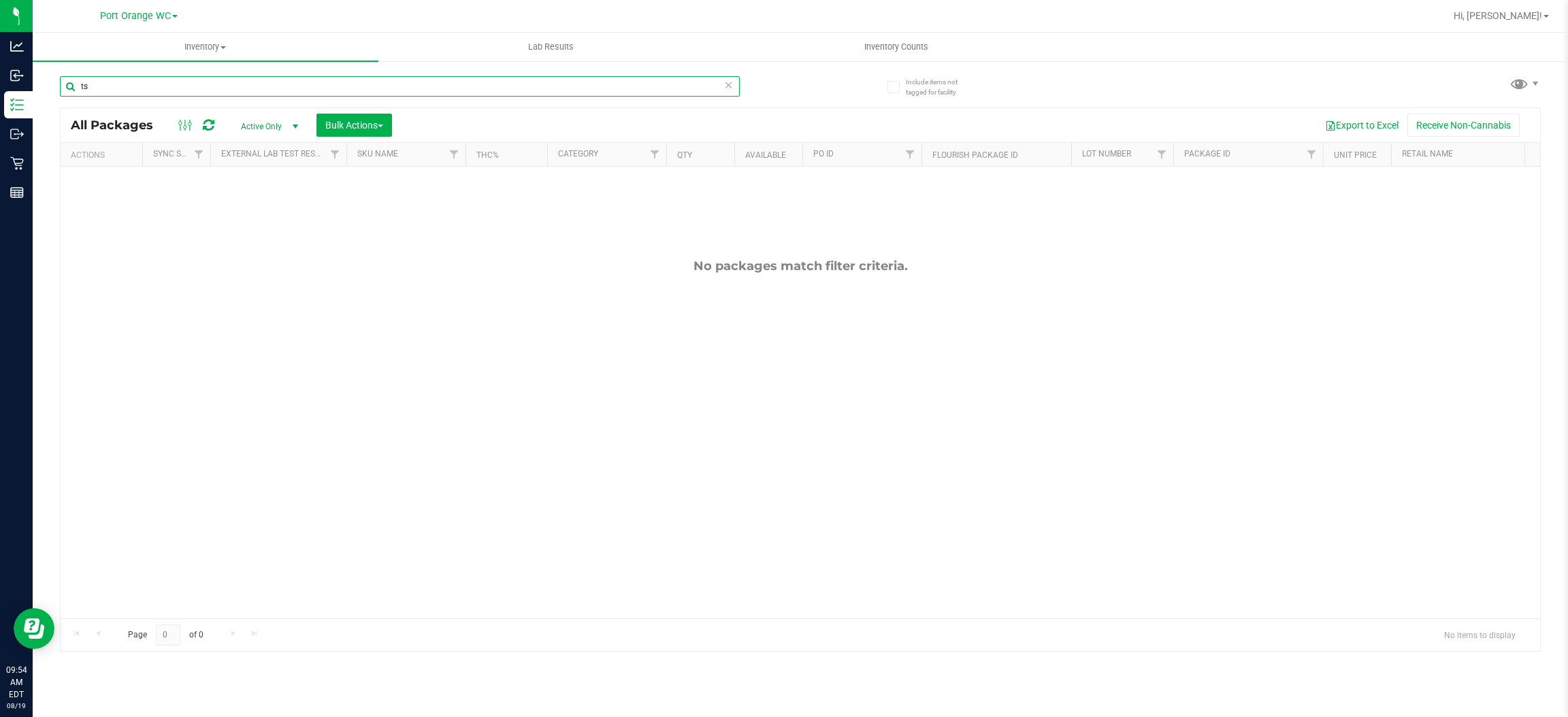
type input "t"
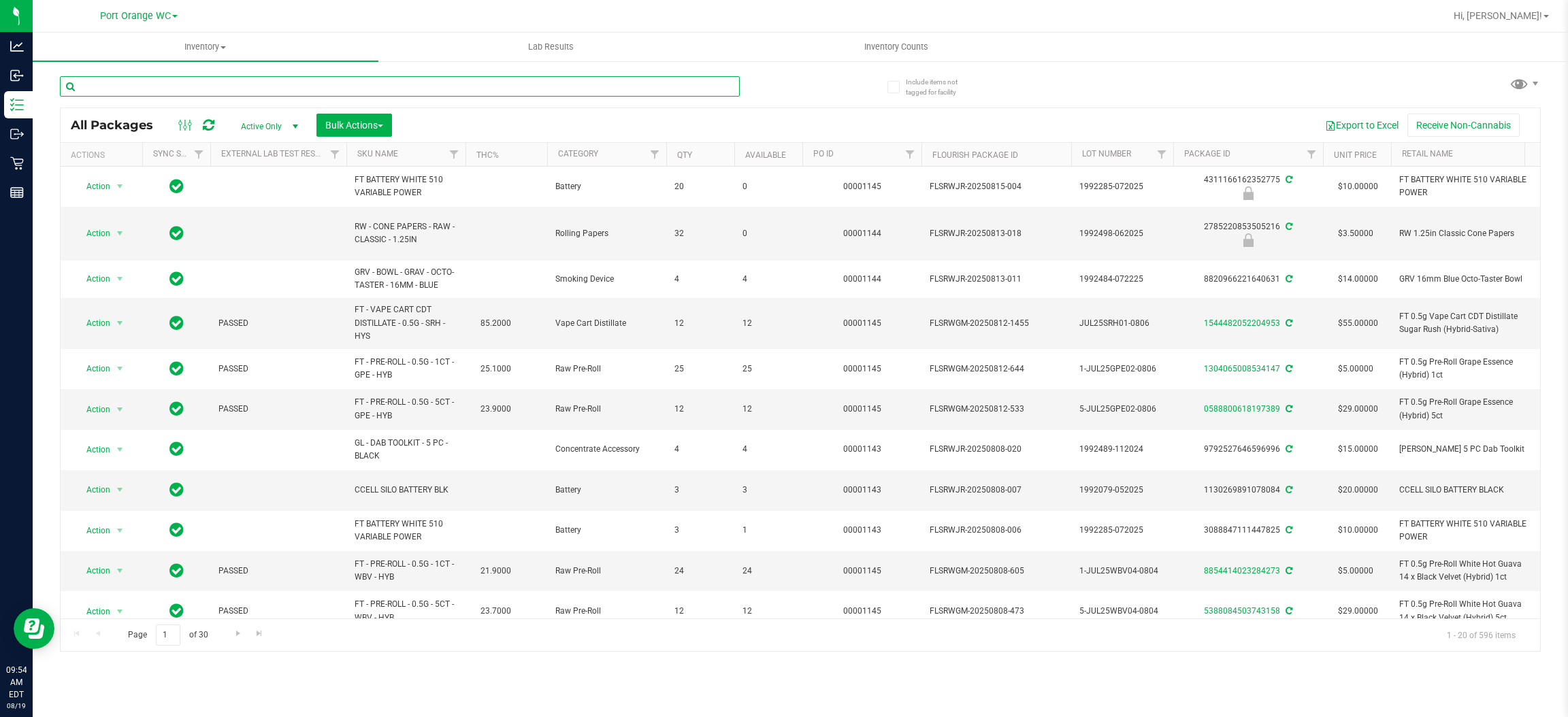
click at [566, 87] on input "text" at bounding box center [400, 87] width 680 height 21
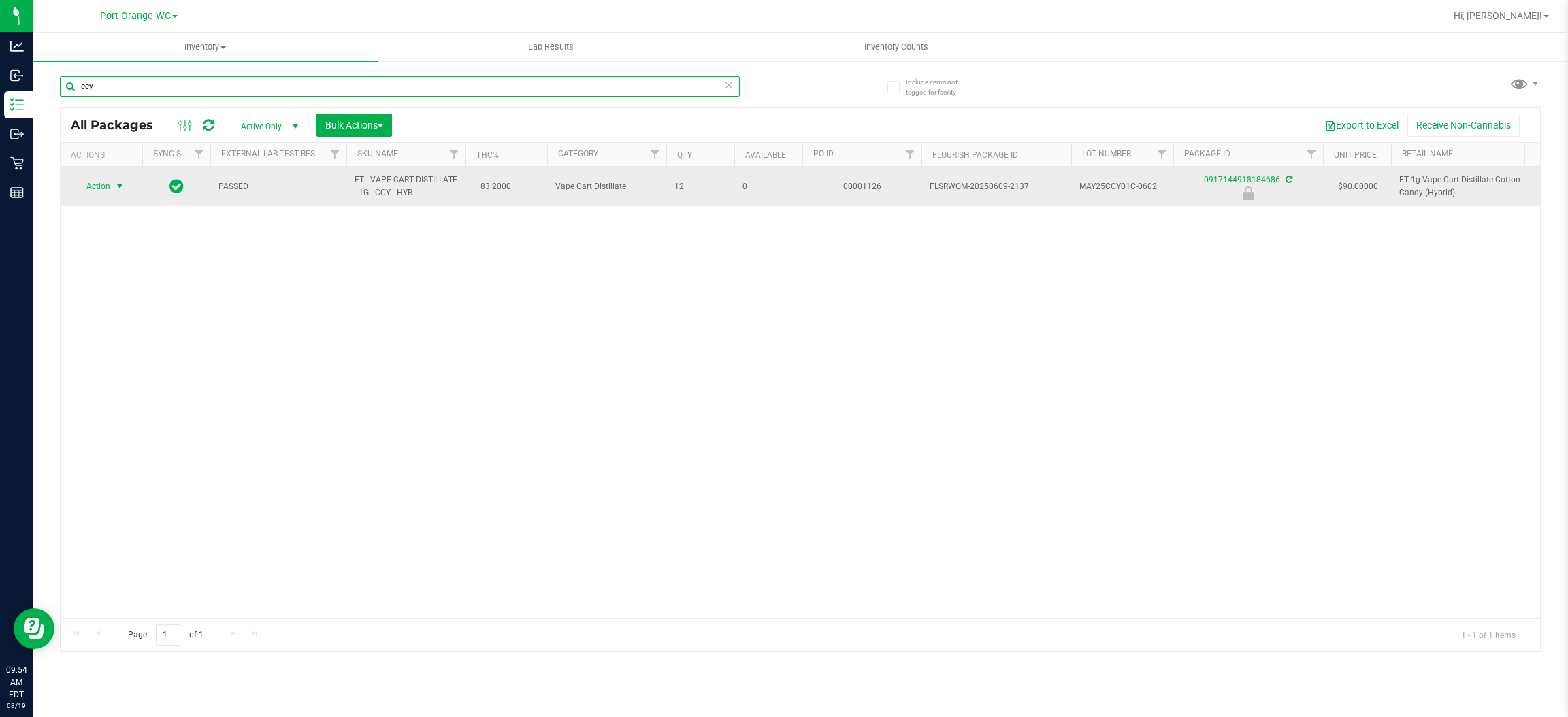
type input "ccy"
click at [119, 186] on span "select" at bounding box center [119, 186] width 11 height 11
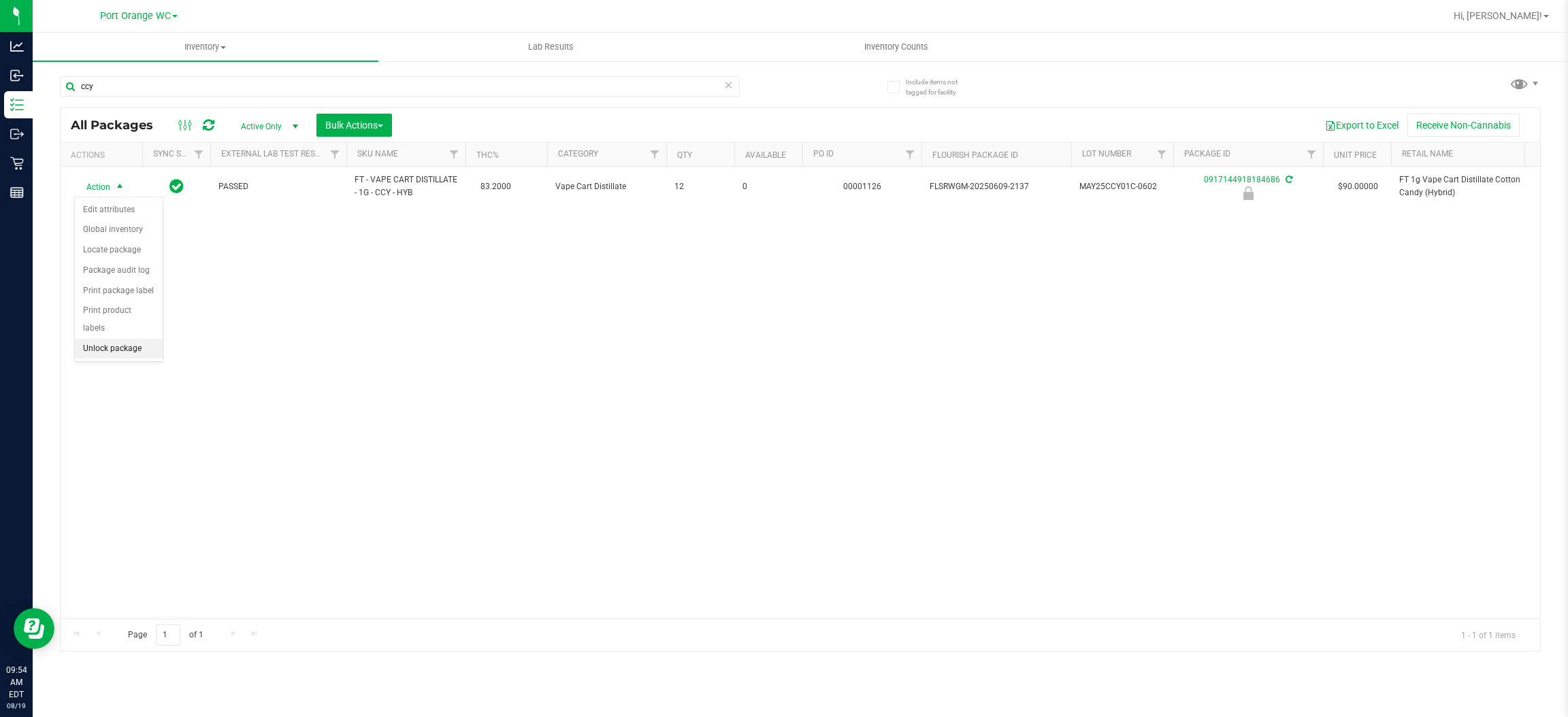
click at [108, 339] on li "Unlock package" at bounding box center [119, 349] width 88 height 21
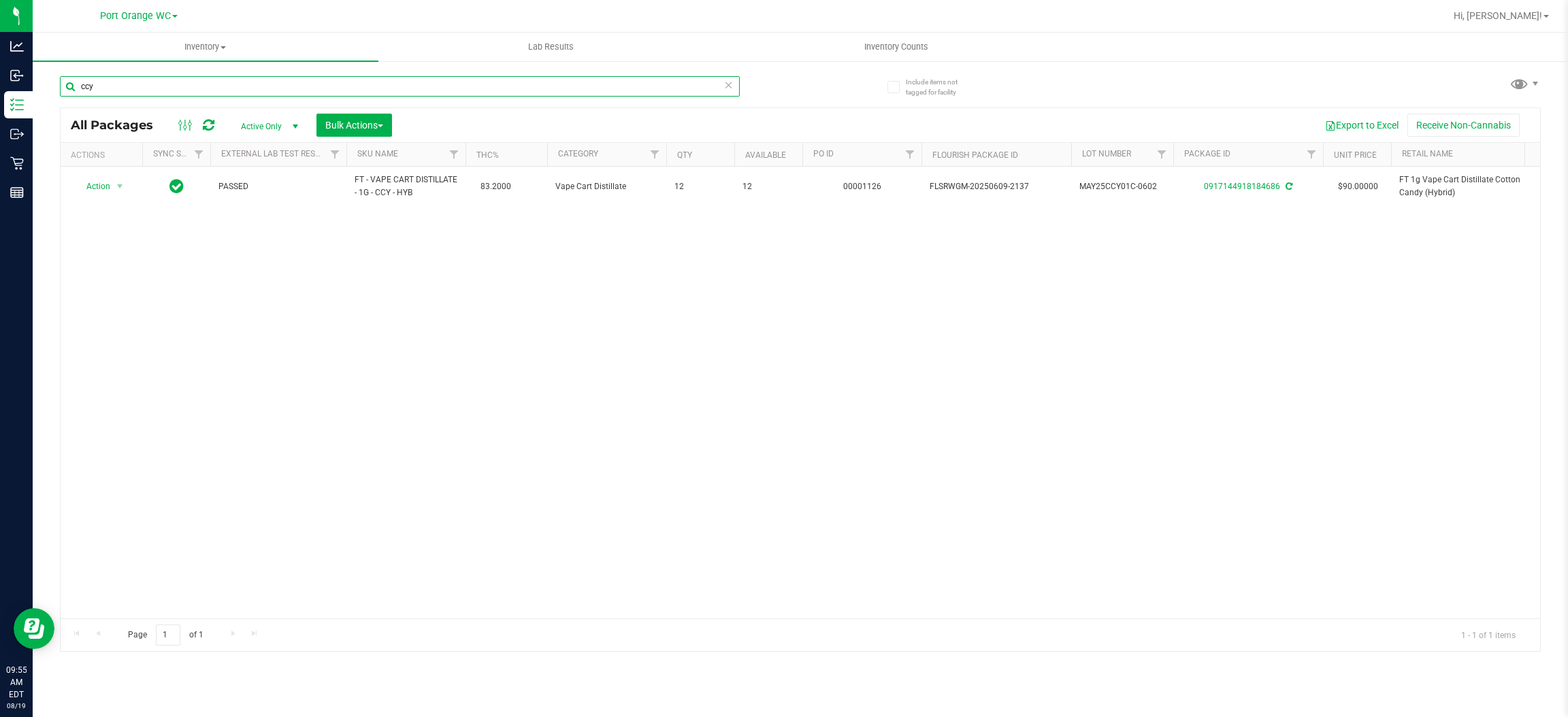
click at [336, 87] on input "ccy" at bounding box center [400, 87] width 680 height 21
type input "c"
